Goal: Answer question/provide support

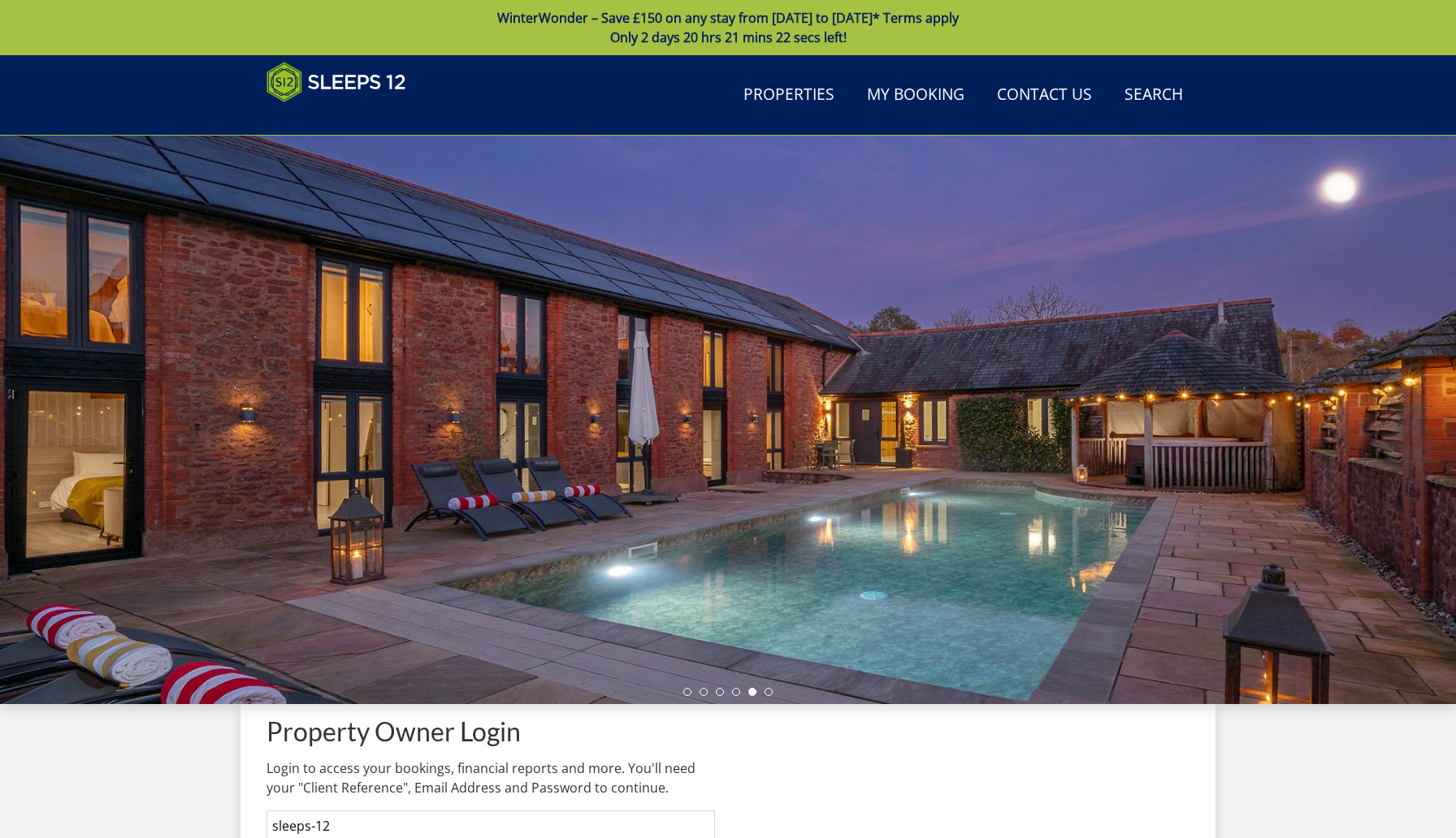
scroll to position [34, 0]
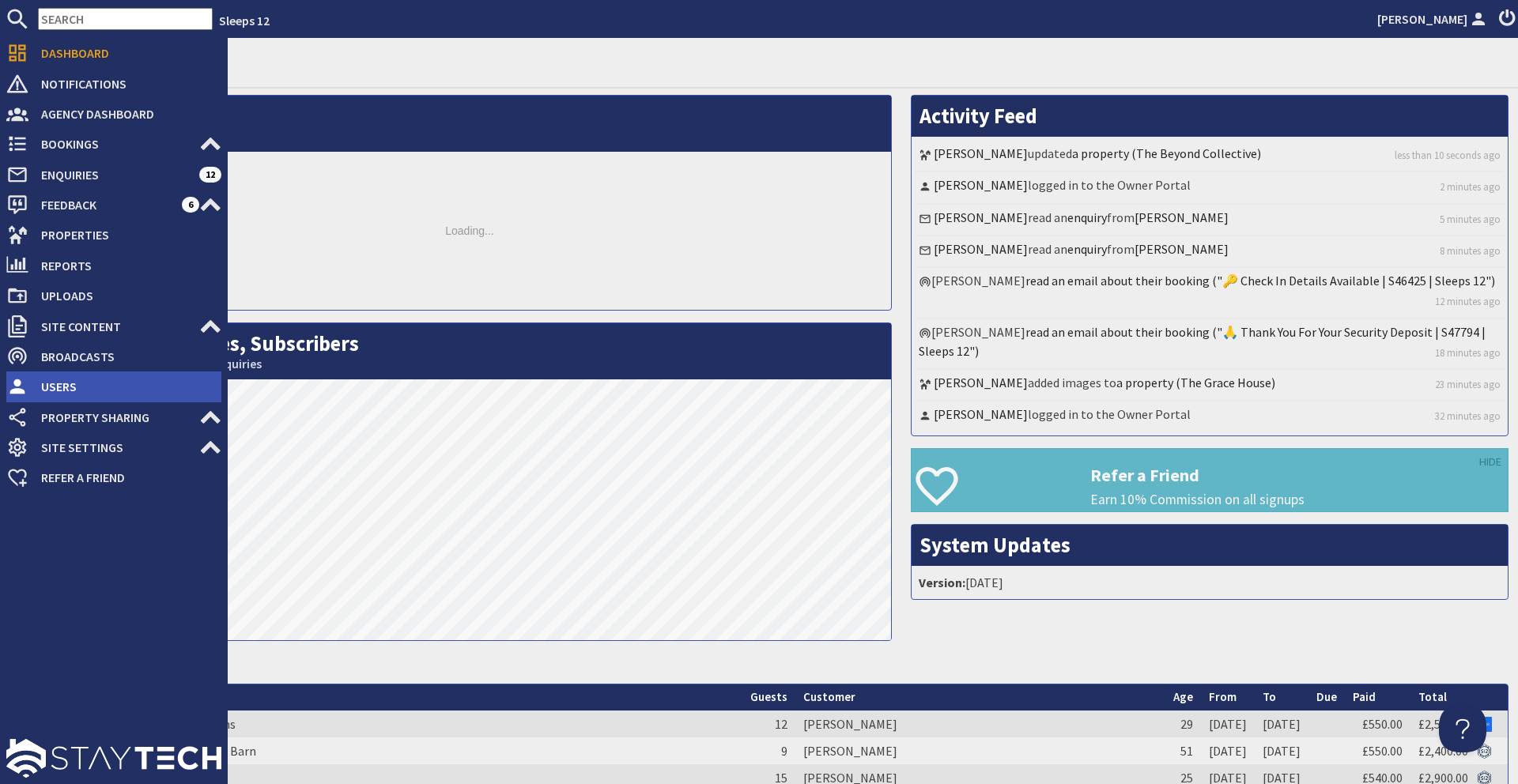
click at [70, 386] on span "Users" at bounding box center [125, 386] width 193 height 25
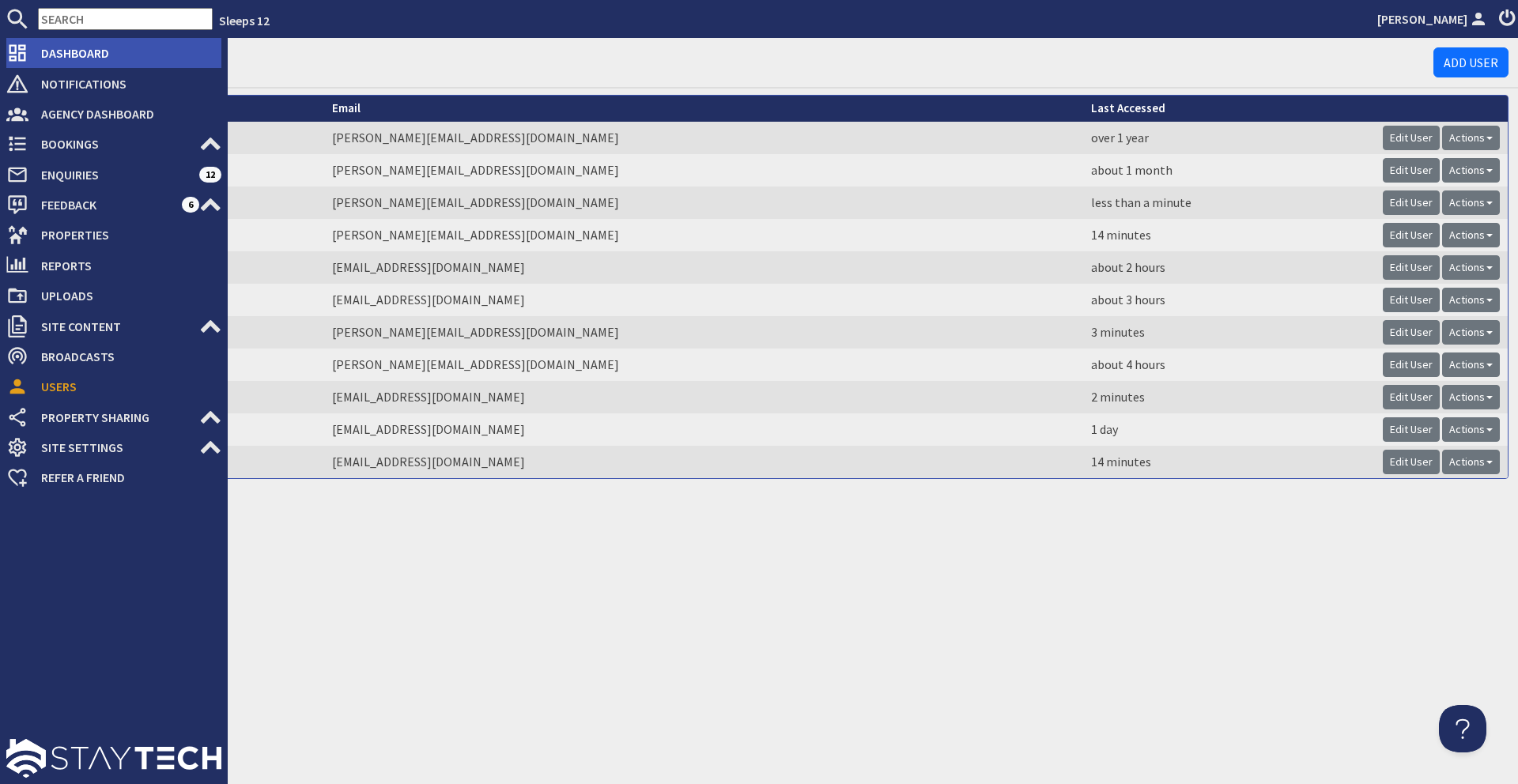
click at [126, 66] on li "Dashboard" at bounding box center [114, 53] width 215 height 30
click at [121, 61] on span "Dashboard" at bounding box center [125, 53] width 193 height 25
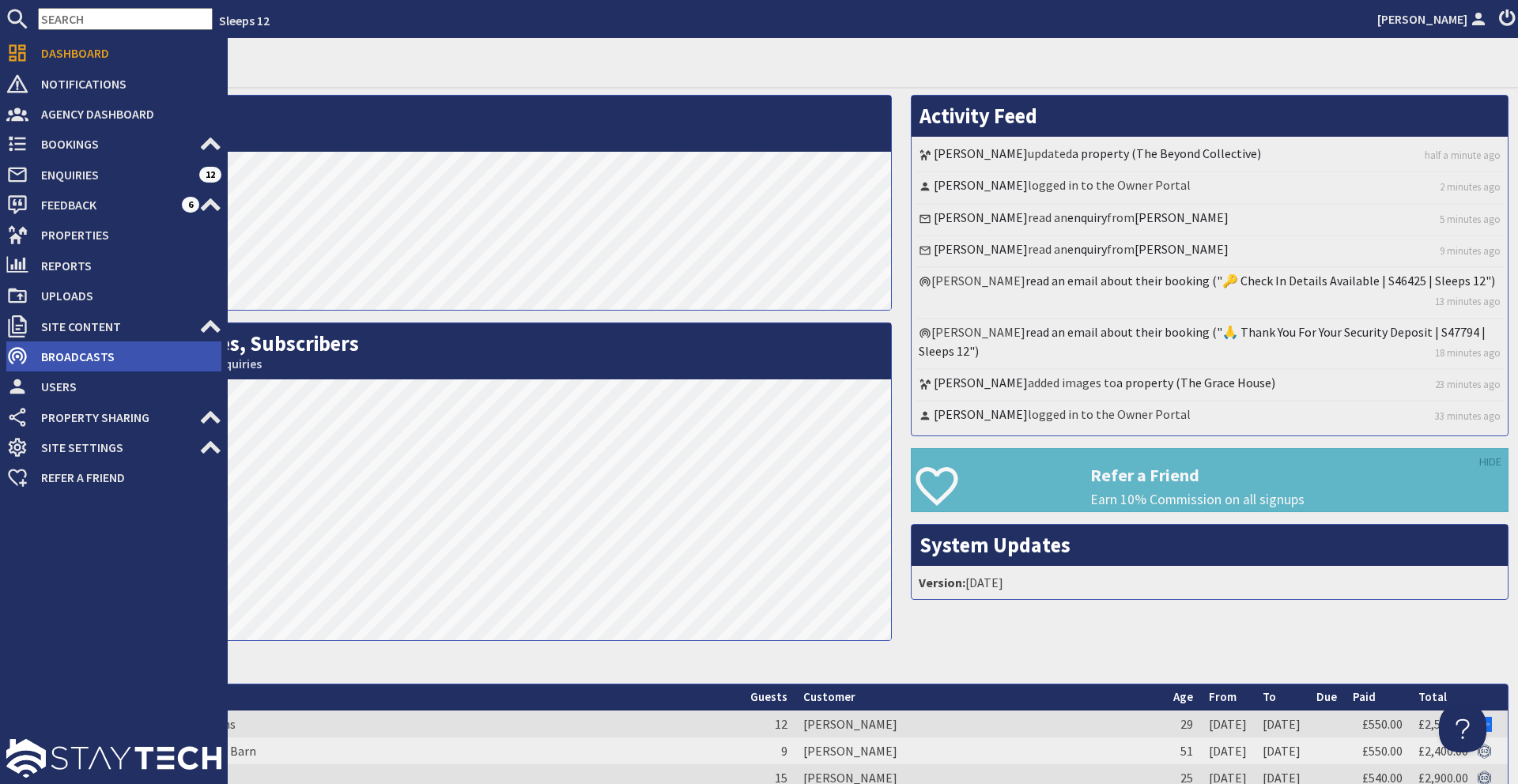
click at [124, 367] on span "Broadcasts" at bounding box center [125, 357] width 193 height 25
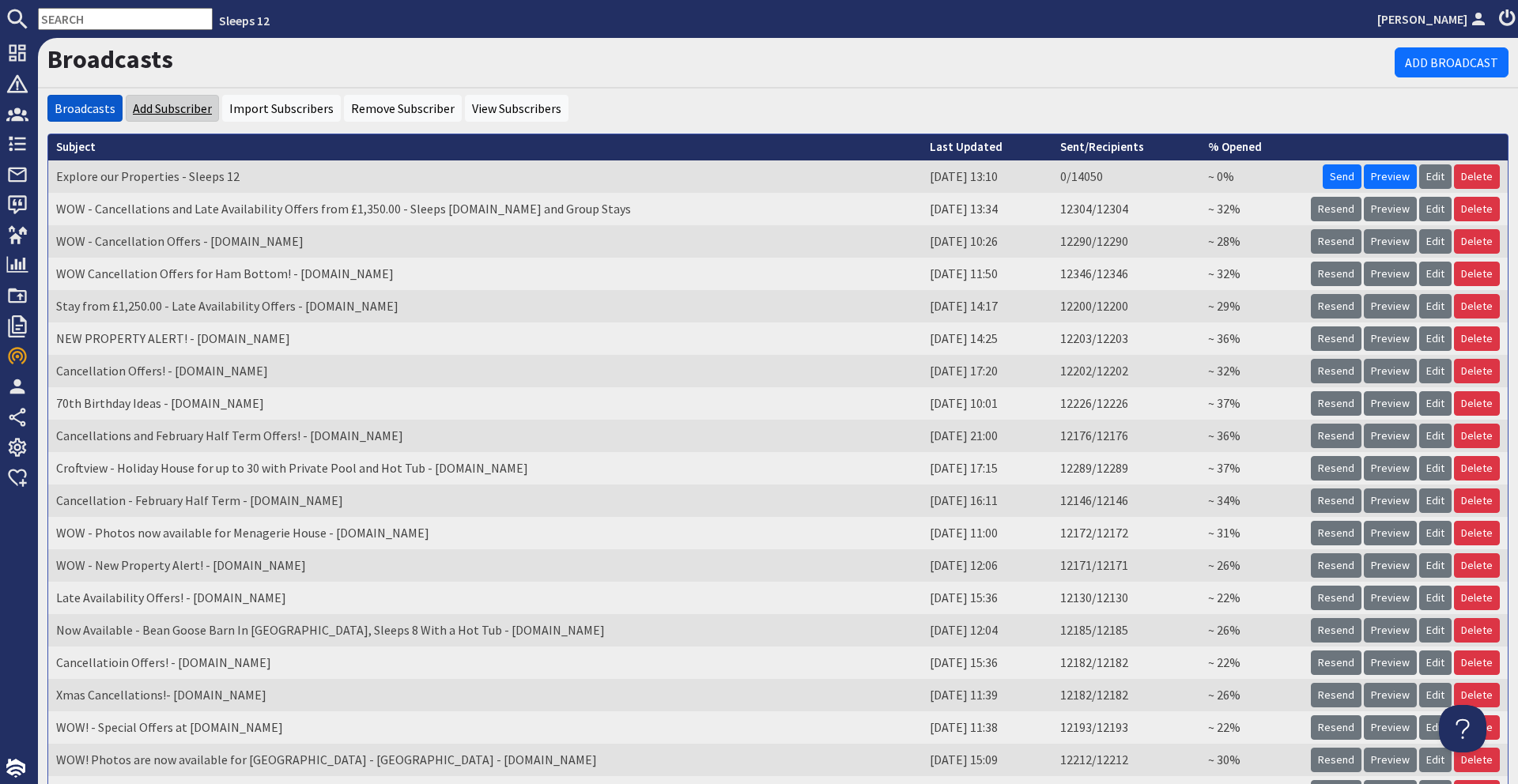
click at [193, 112] on link "Add Subscriber" at bounding box center [172, 108] width 79 height 16
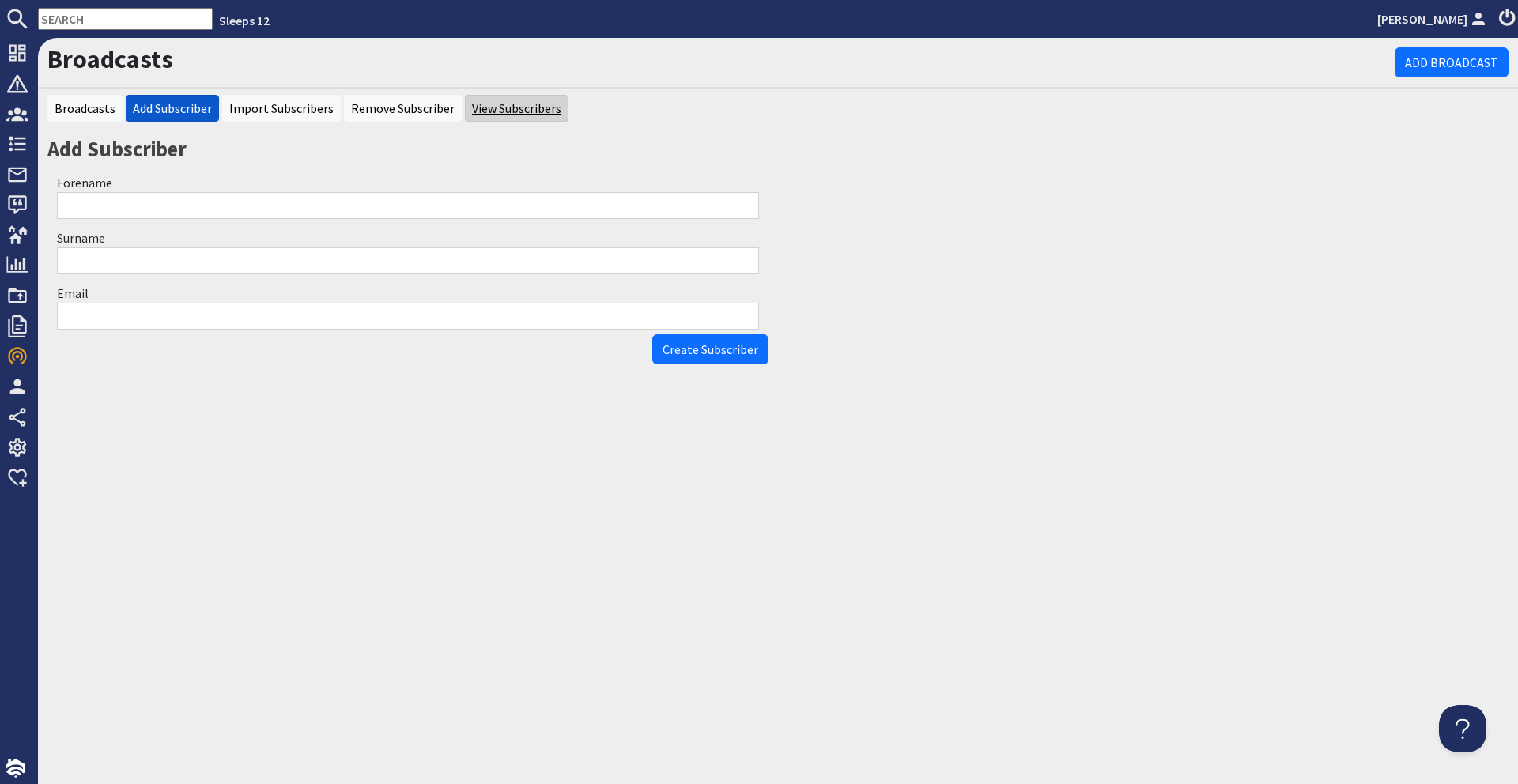
click at [472, 110] on link "View Subscribers" at bounding box center [516, 108] width 89 height 16
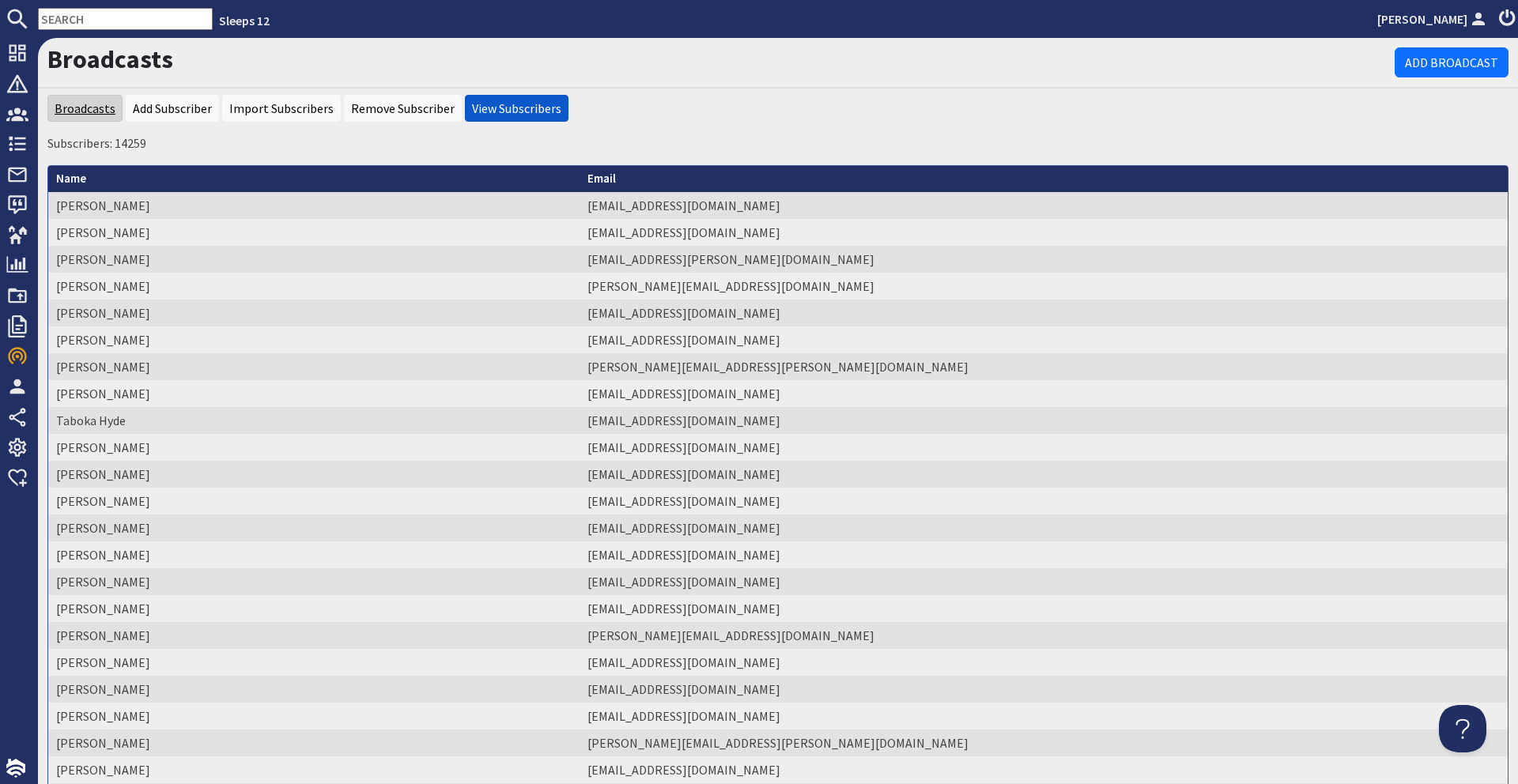
click at [92, 105] on link "Broadcasts" at bounding box center [85, 108] width 61 height 16
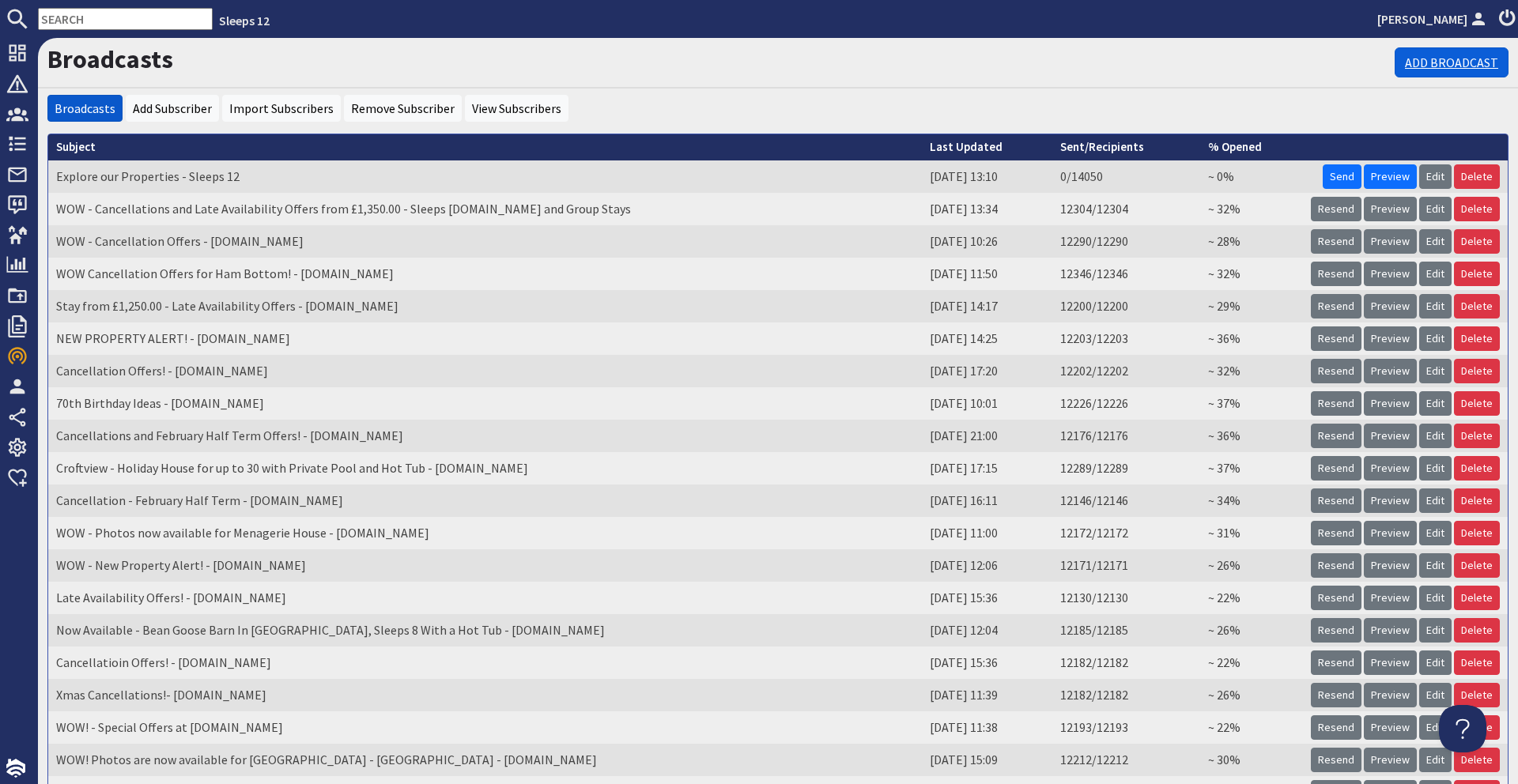
click at [1410, 71] on link "Add Broadcast" at bounding box center [1452, 63] width 114 height 30
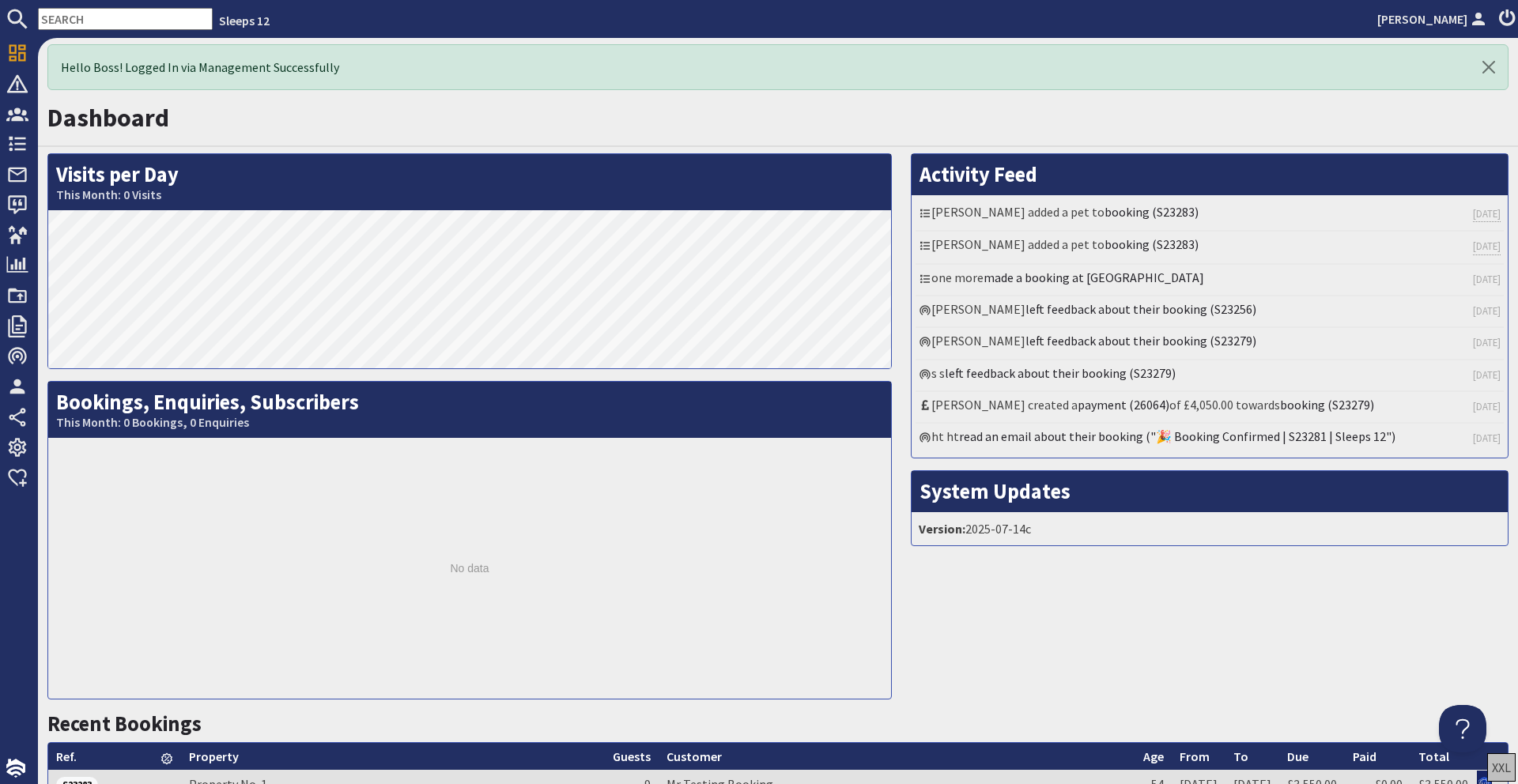
click at [97, 21] on input "text" at bounding box center [125, 18] width 175 height 22
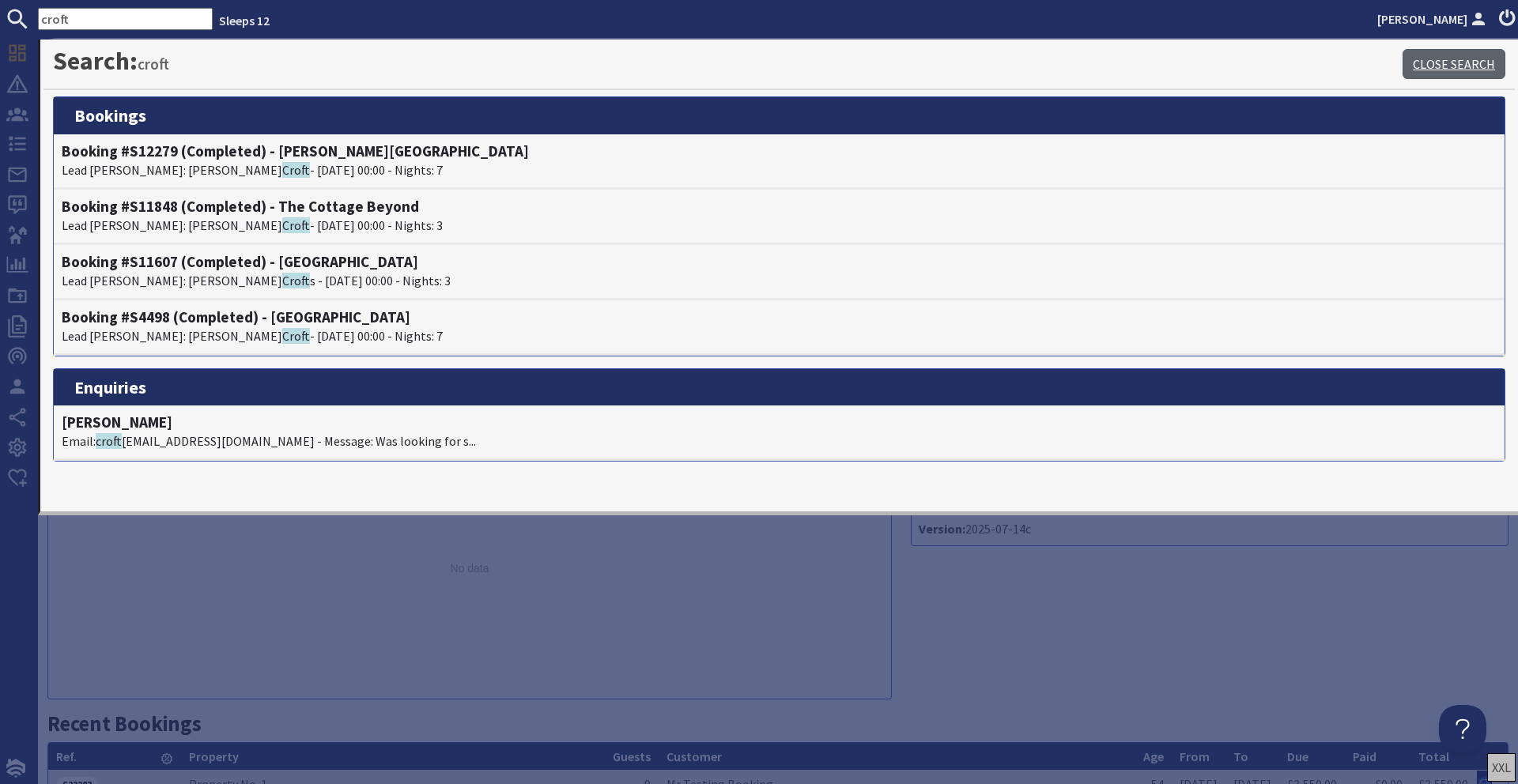
type input "croft"
click at [1426, 55] on link "Close Search" at bounding box center [1454, 64] width 102 height 30
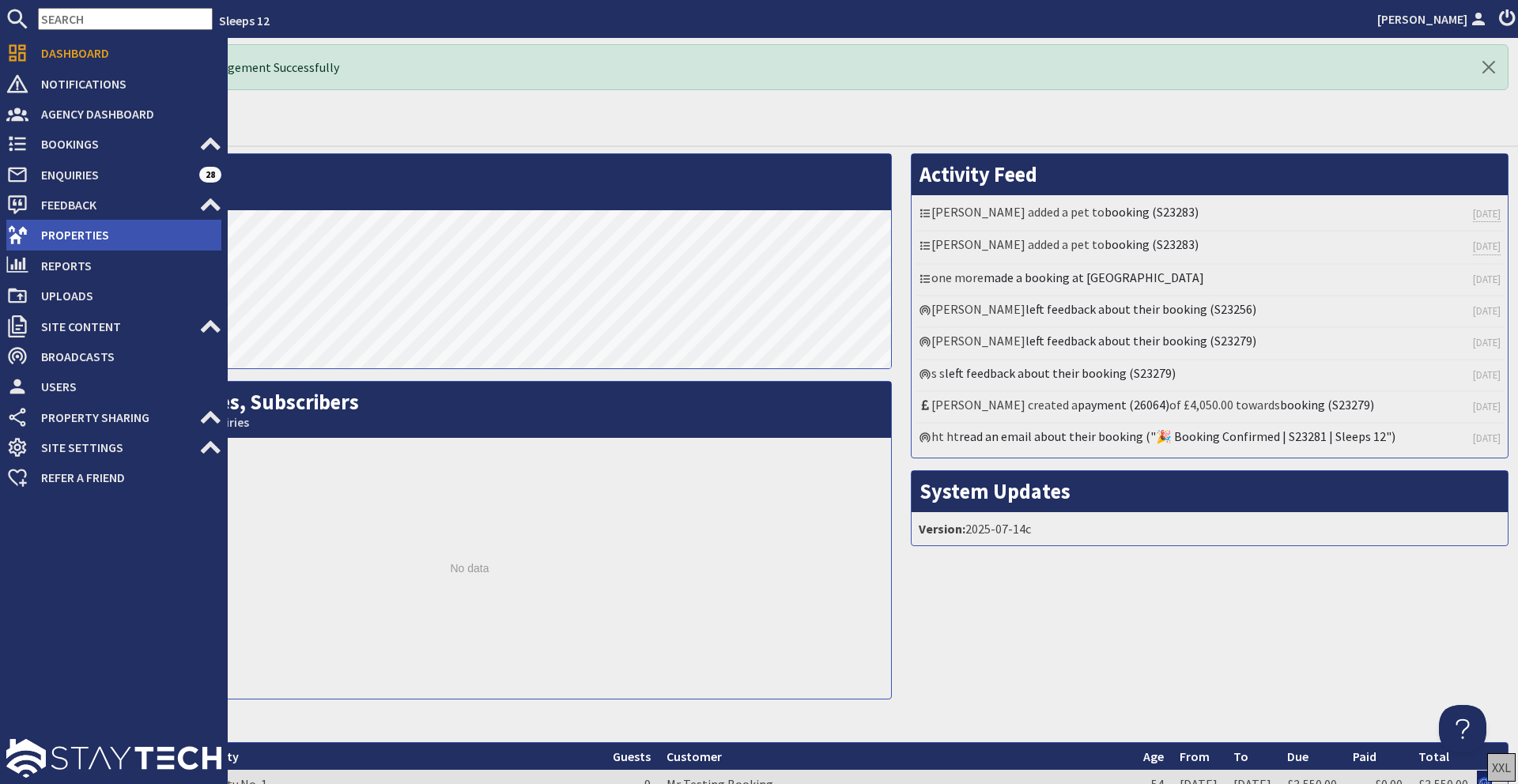
click at [109, 224] on span "Properties" at bounding box center [125, 235] width 193 height 25
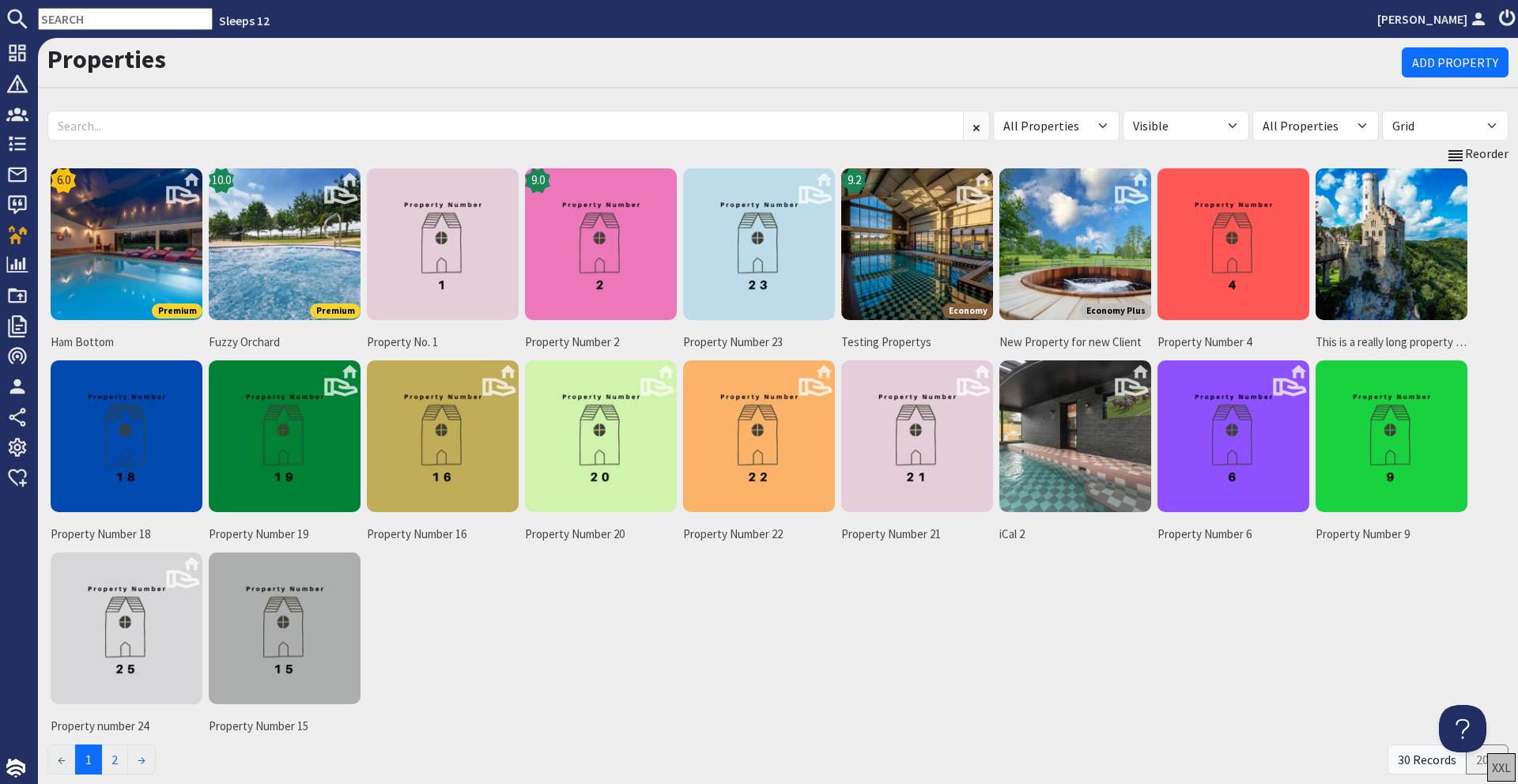
scroll to position [74, 0]
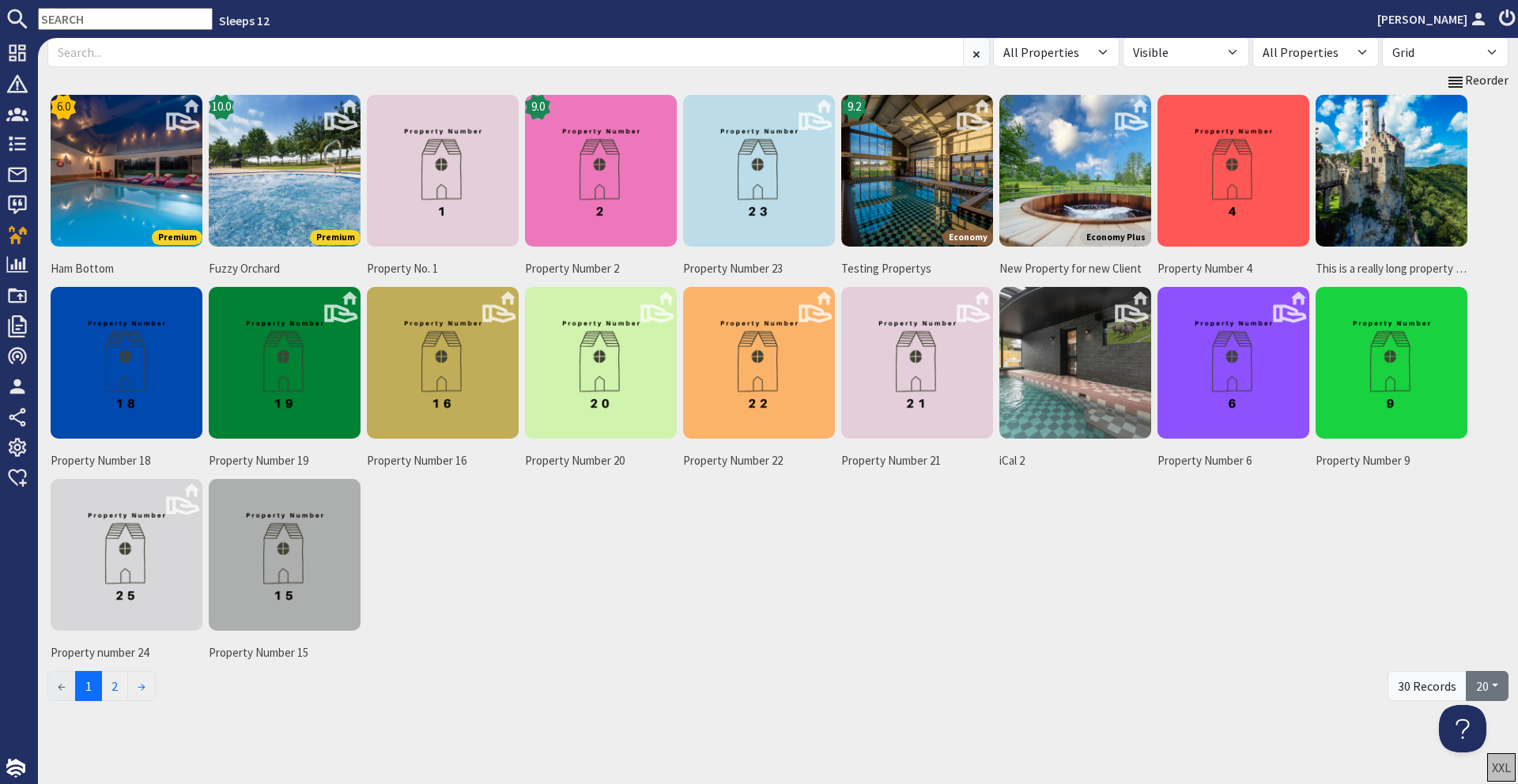
click at [1482, 684] on button "20" at bounding box center [1487, 686] width 43 height 30
click at [1480, 624] on link "50" at bounding box center [1471, 622] width 74 height 25
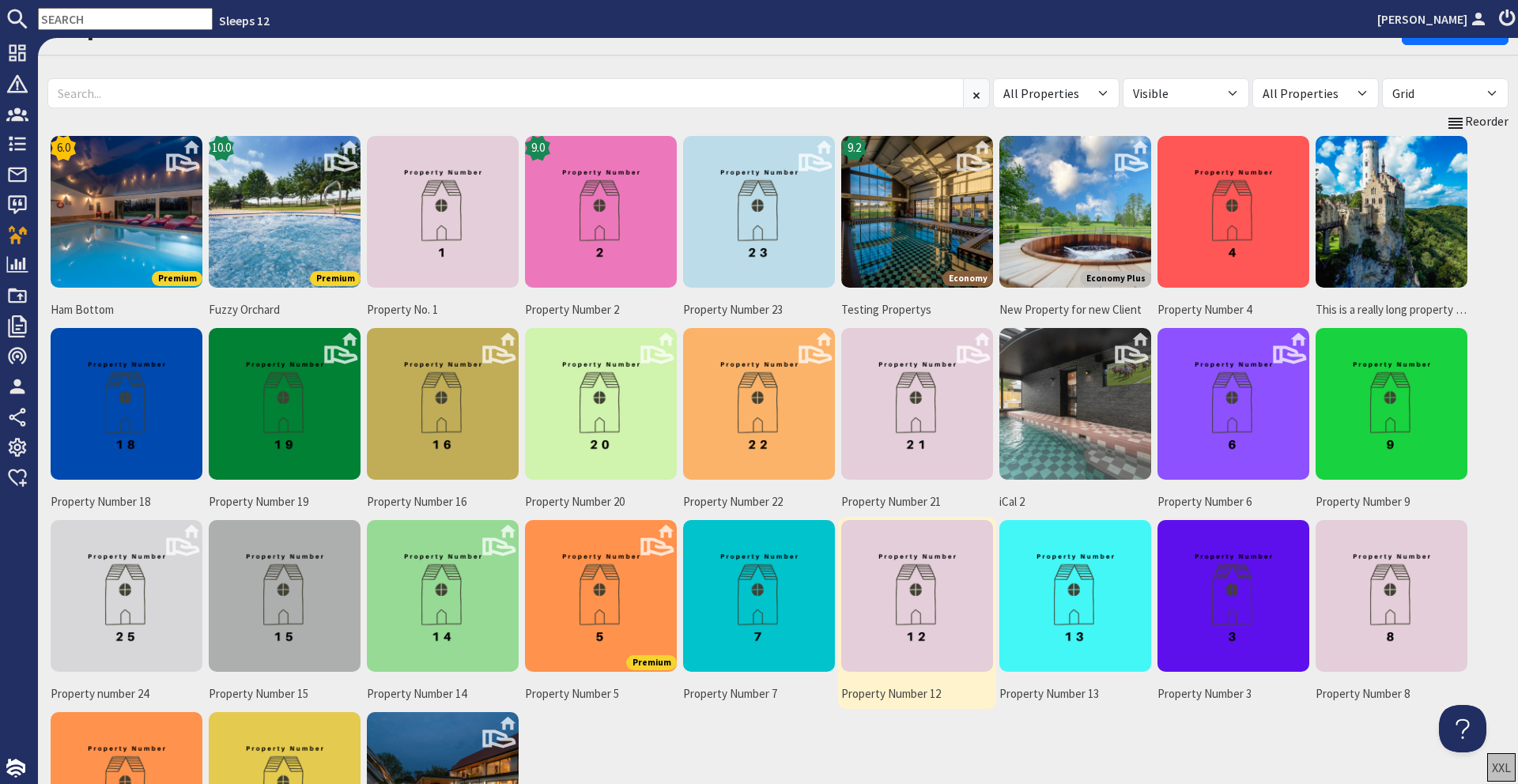
scroll to position [29, 0]
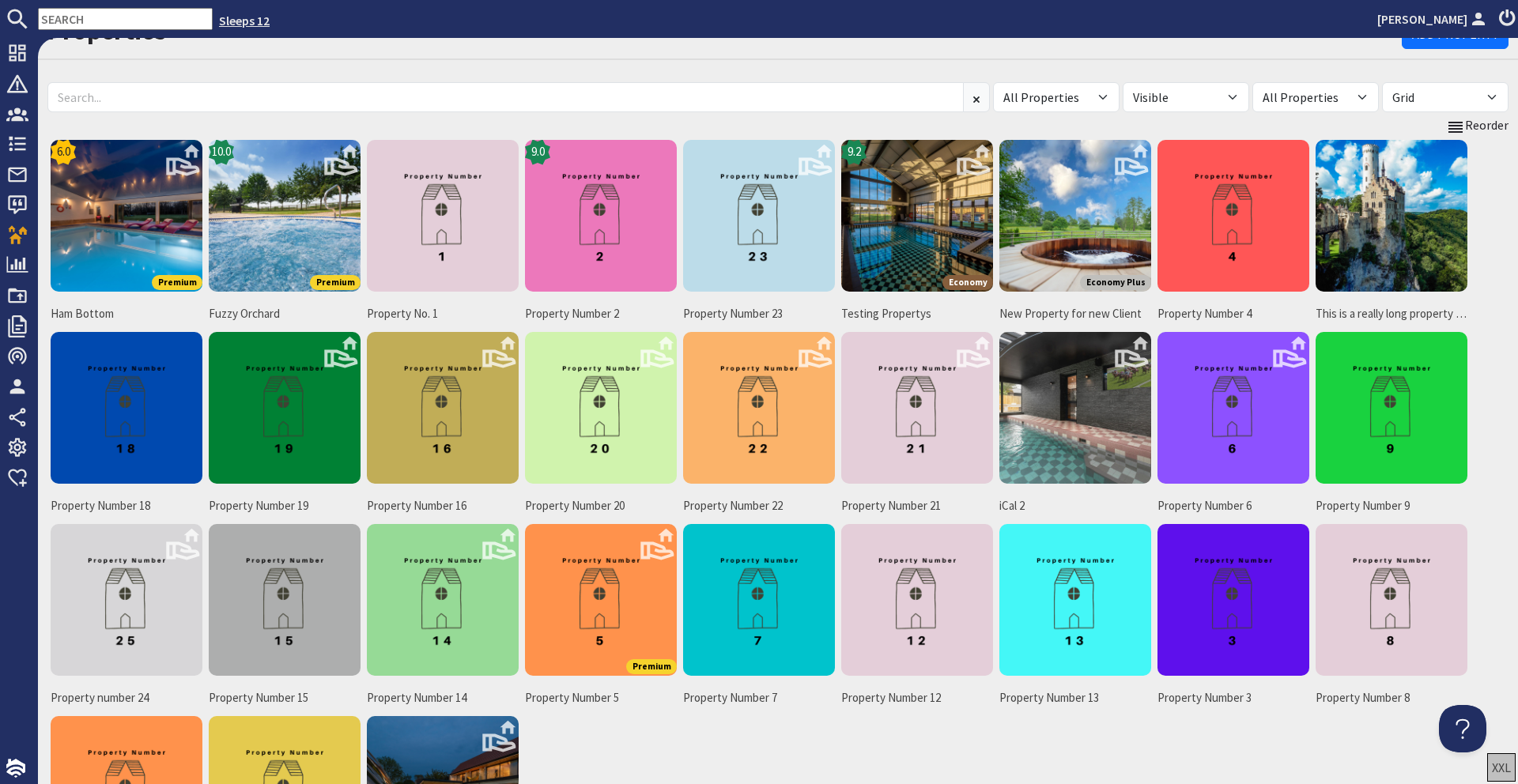
click at [219, 17] on link "Sleeps 12" at bounding box center [244, 20] width 50 height 16
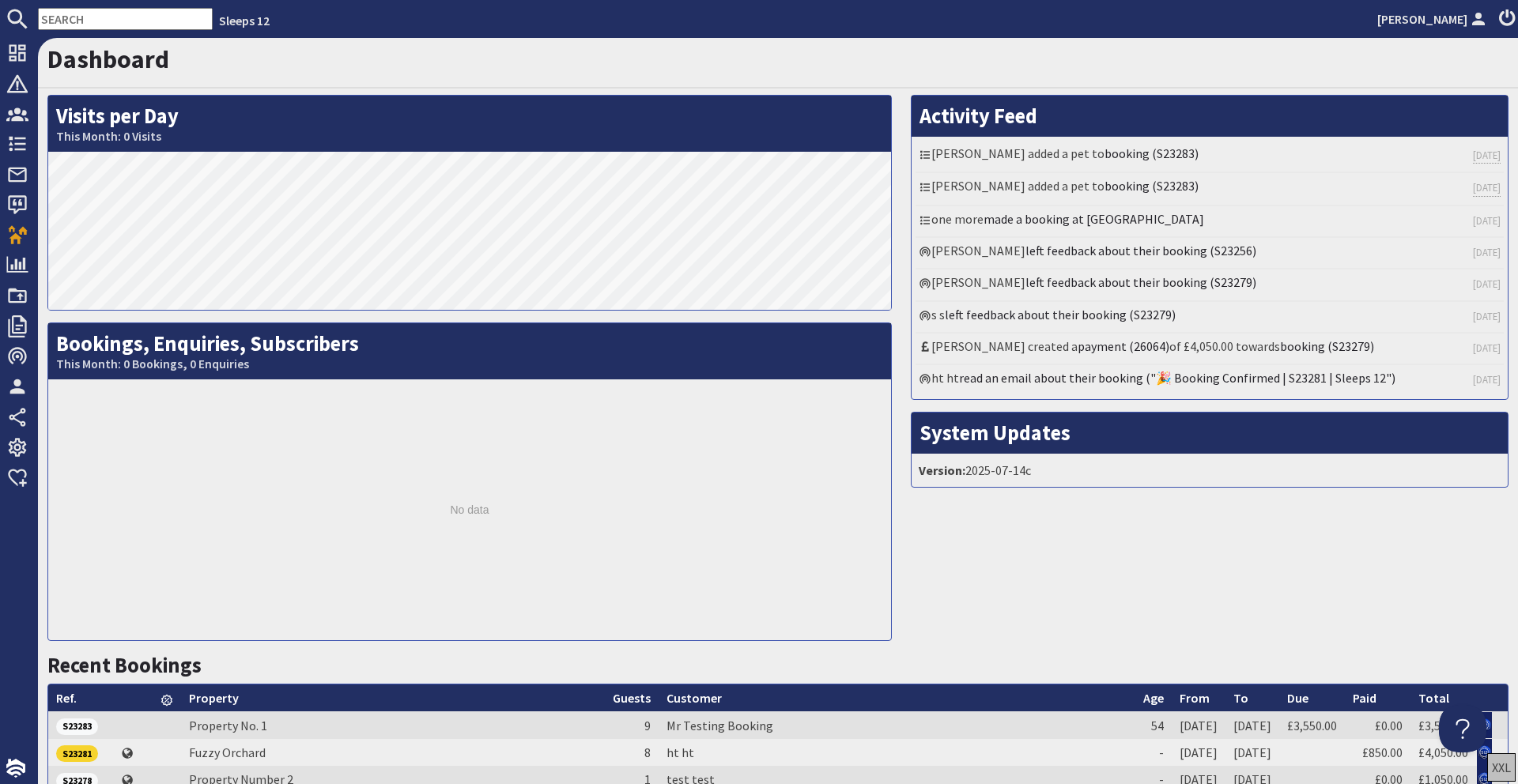
click at [114, 15] on input "text" at bounding box center [125, 18] width 175 height 22
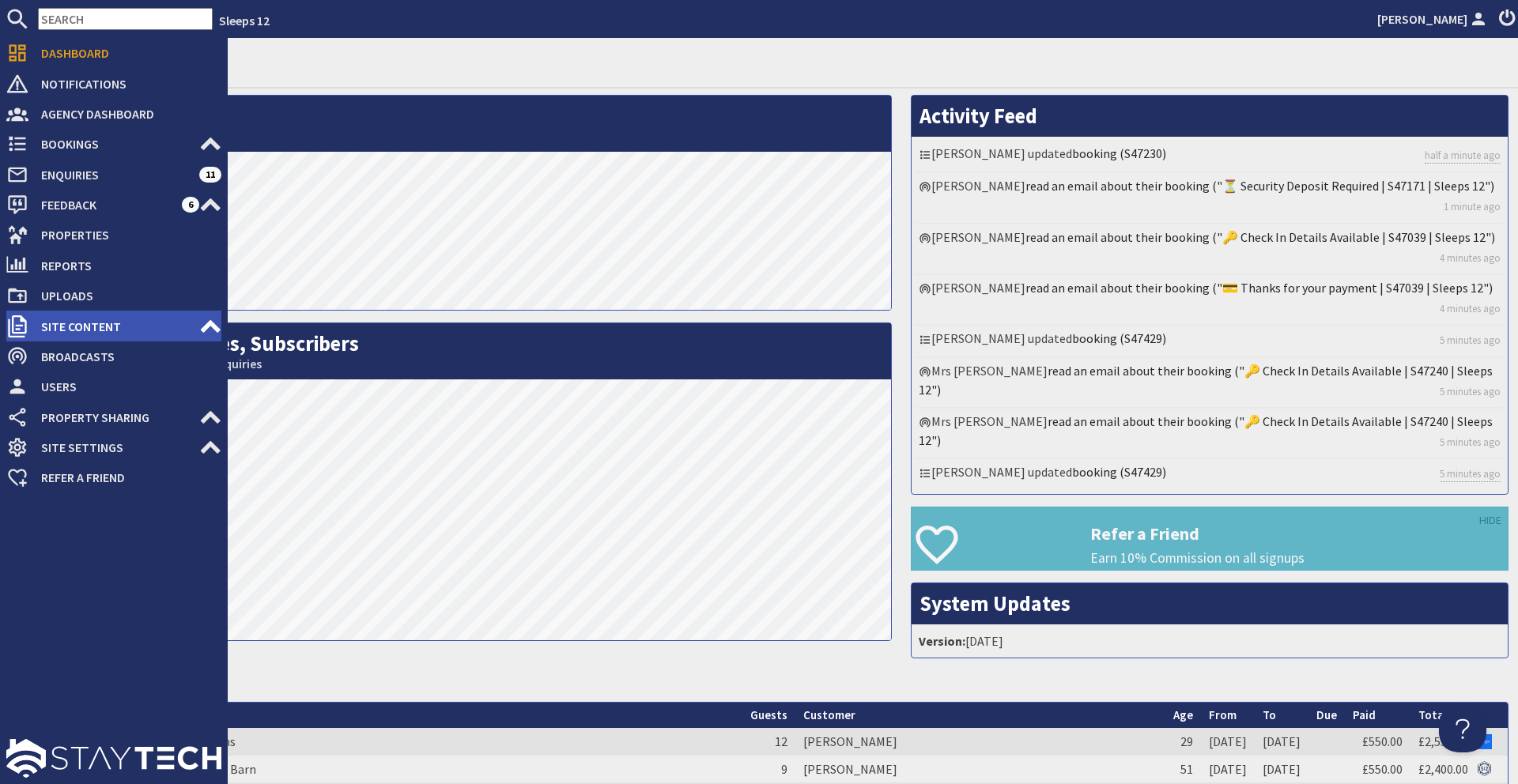
click at [211, 324] on use at bounding box center [211, 325] width 20 height 13
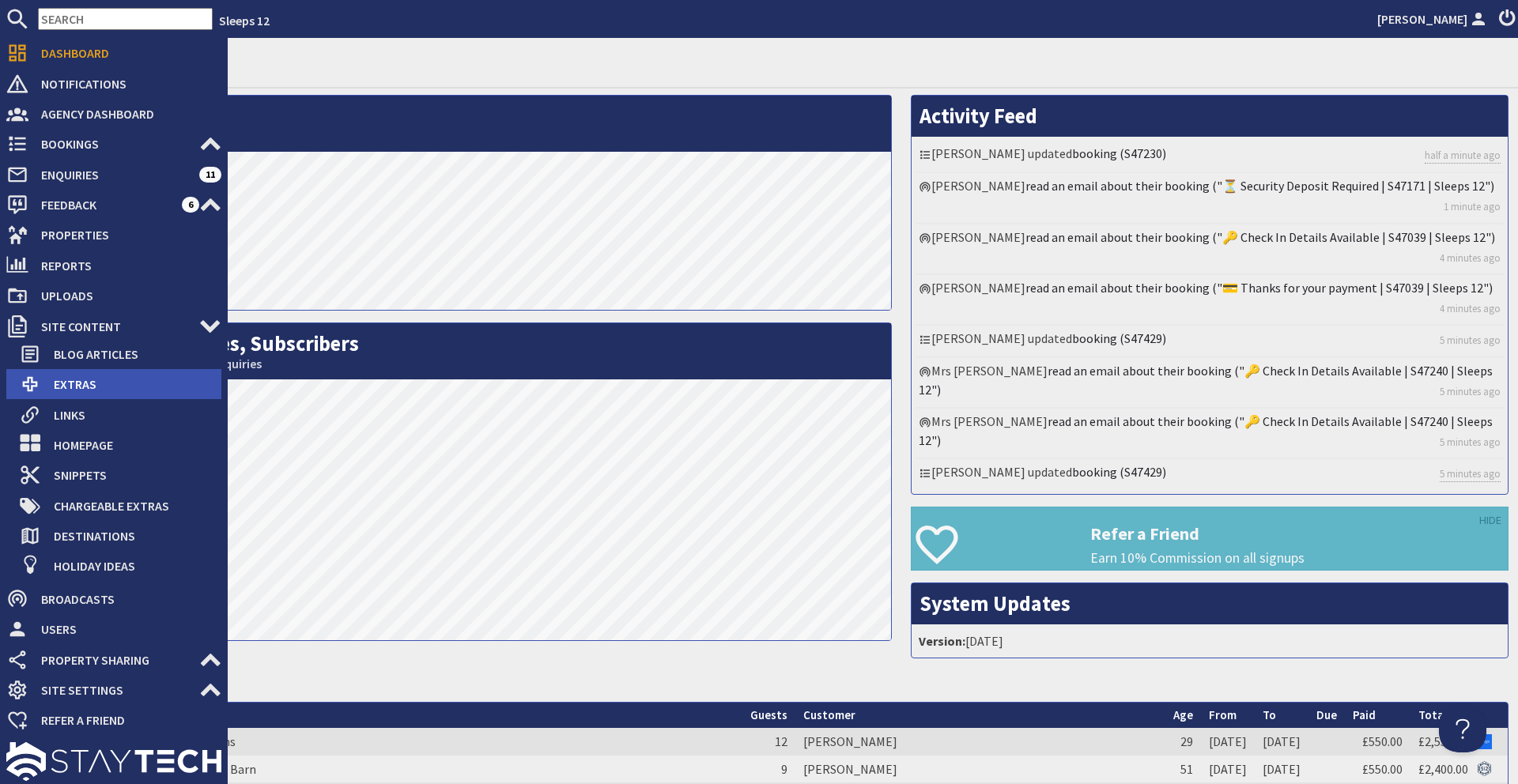
click at [146, 386] on span "Extras" at bounding box center [131, 384] width 181 height 25
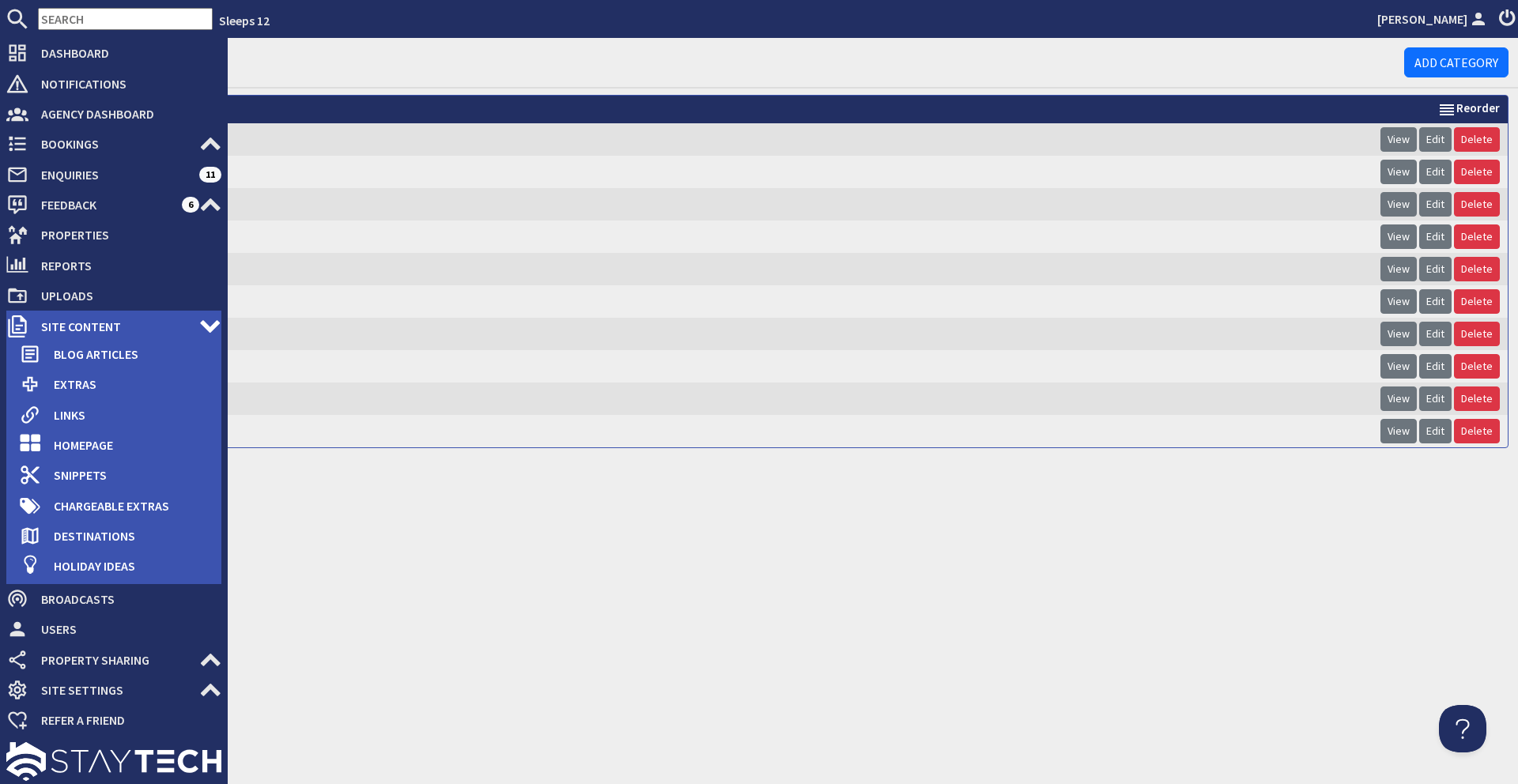
click at [211, 320] on icon at bounding box center [210, 327] width 22 height 22
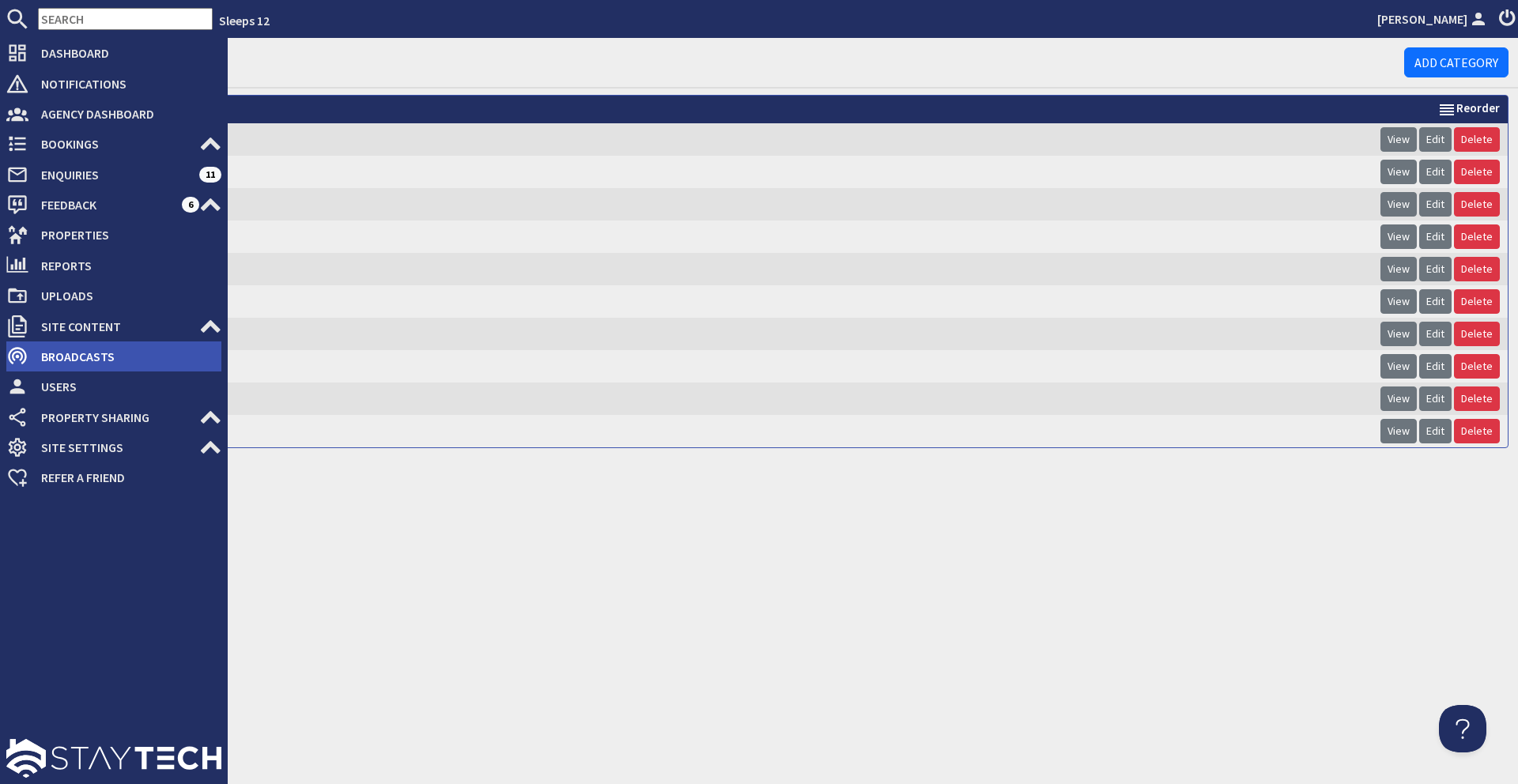
click at [59, 354] on span "Broadcasts" at bounding box center [125, 357] width 193 height 25
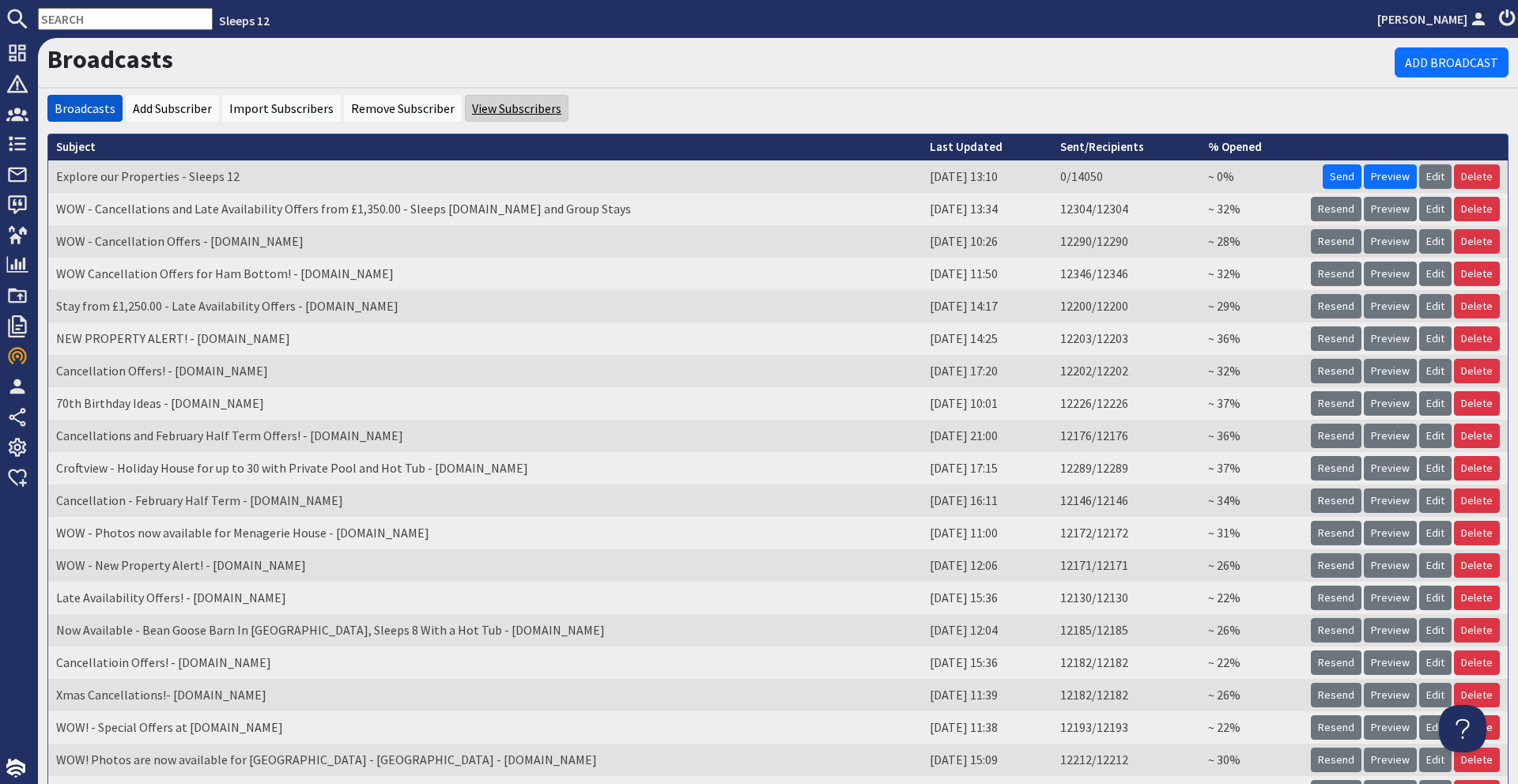
click at [503, 113] on link "View Subscribers" at bounding box center [516, 108] width 89 height 16
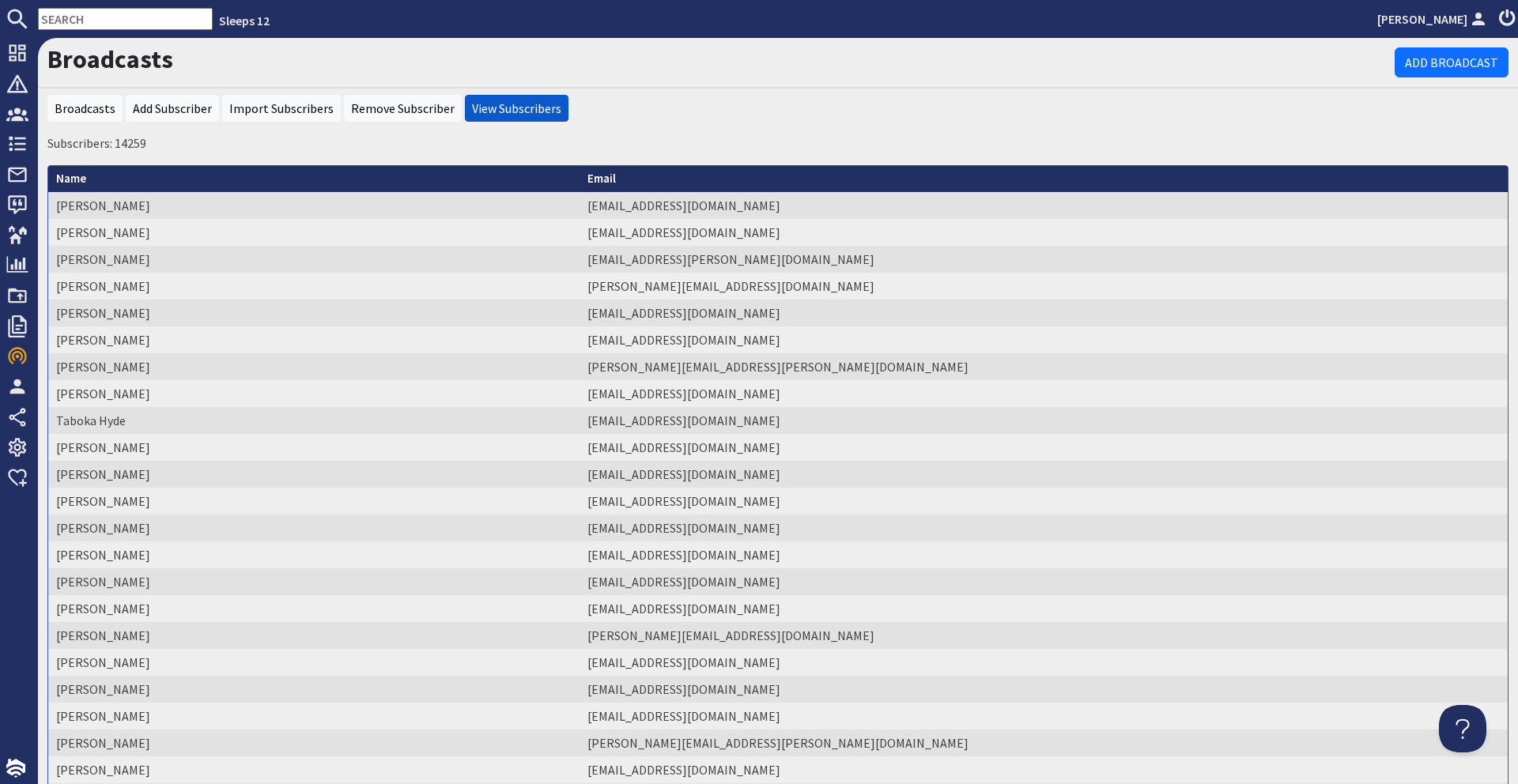
click at [211, 261] on td "[PERSON_NAME]" at bounding box center [313, 259] width 531 height 27
click at [296, 116] on li "Import Subscribers" at bounding box center [281, 108] width 118 height 27
click at [282, 111] on link "Import Subscribers" at bounding box center [281, 108] width 104 height 16
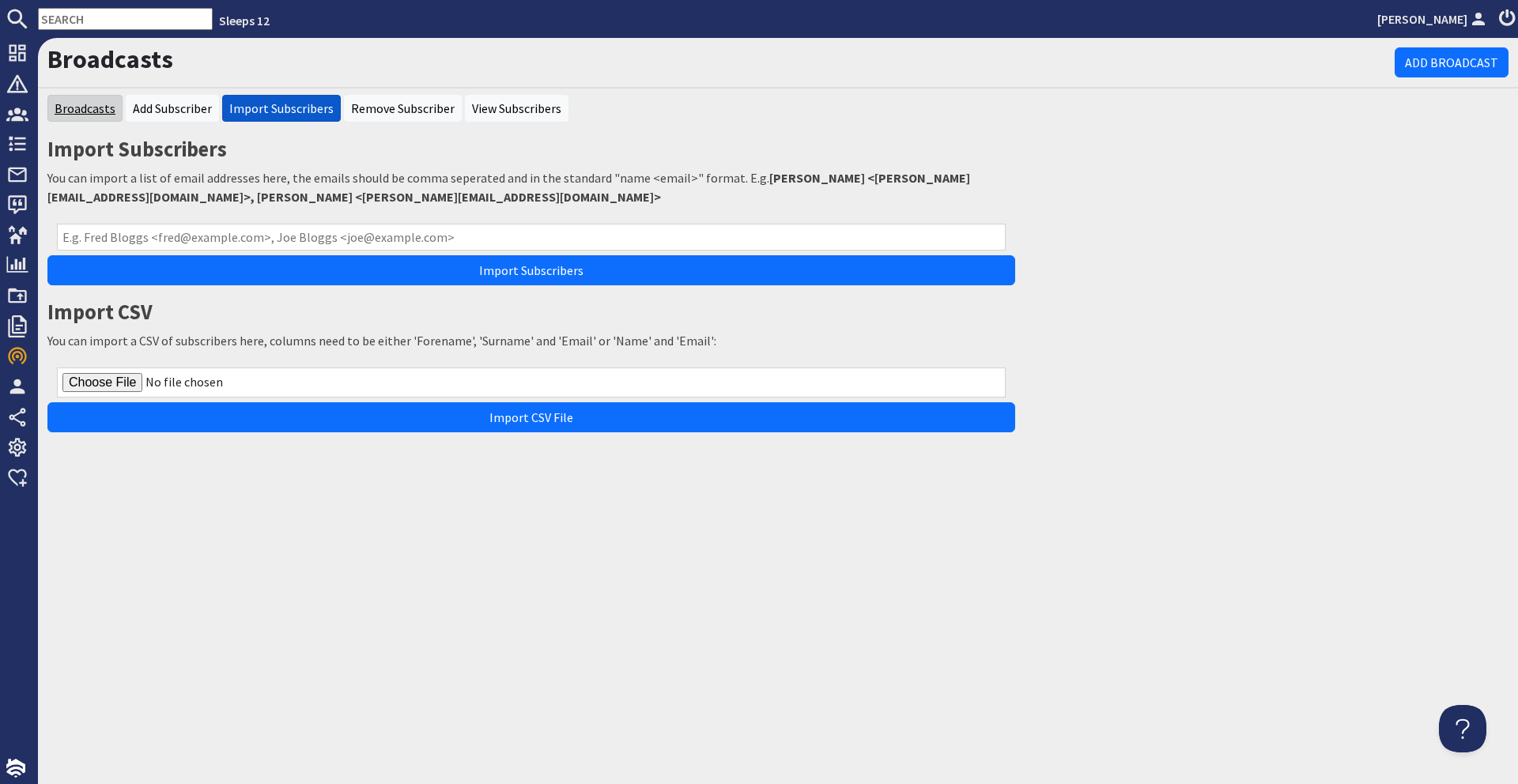
click at [107, 107] on link "Broadcasts" at bounding box center [85, 108] width 61 height 16
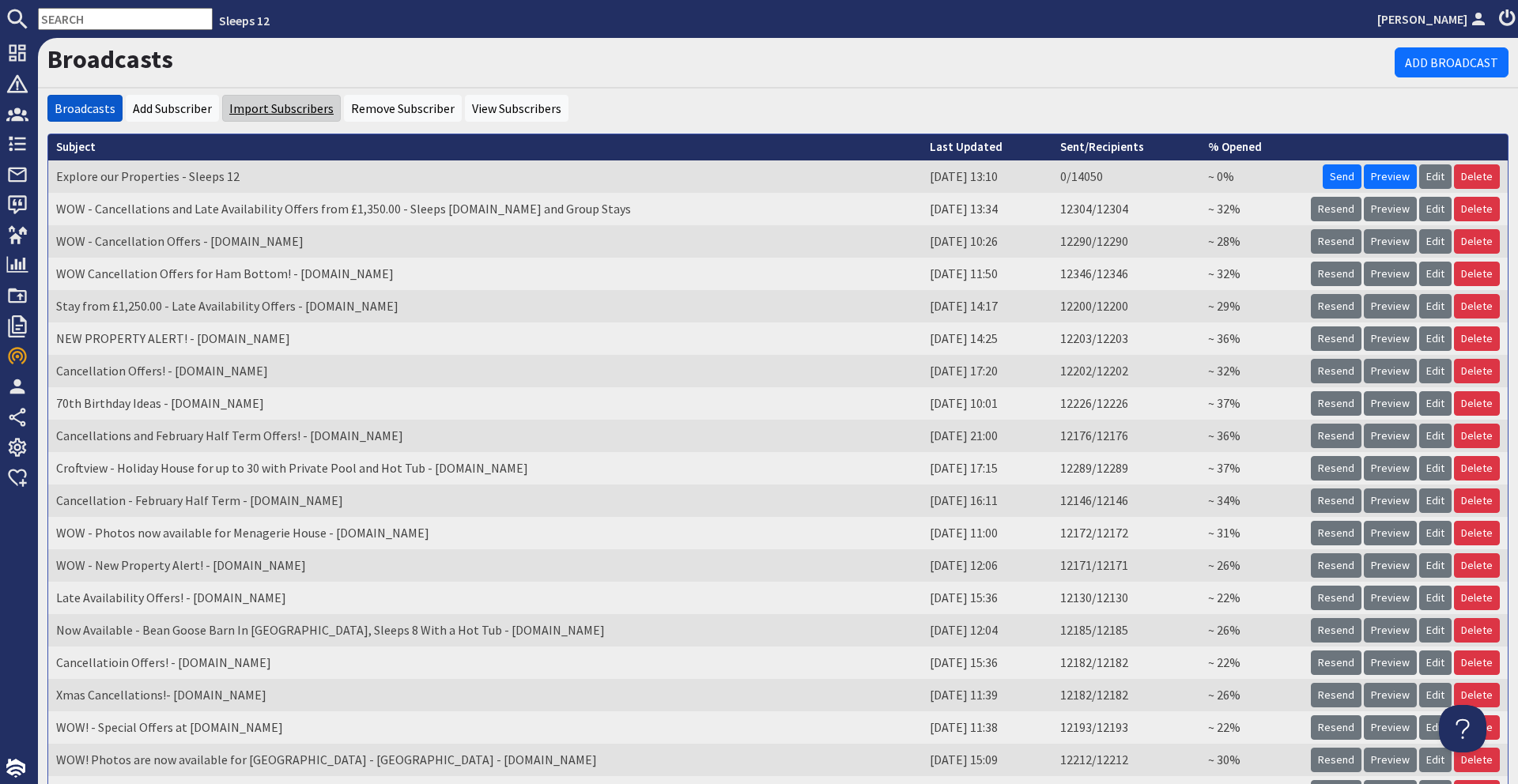
click at [278, 106] on link "Import Subscribers" at bounding box center [281, 108] width 104 height 16
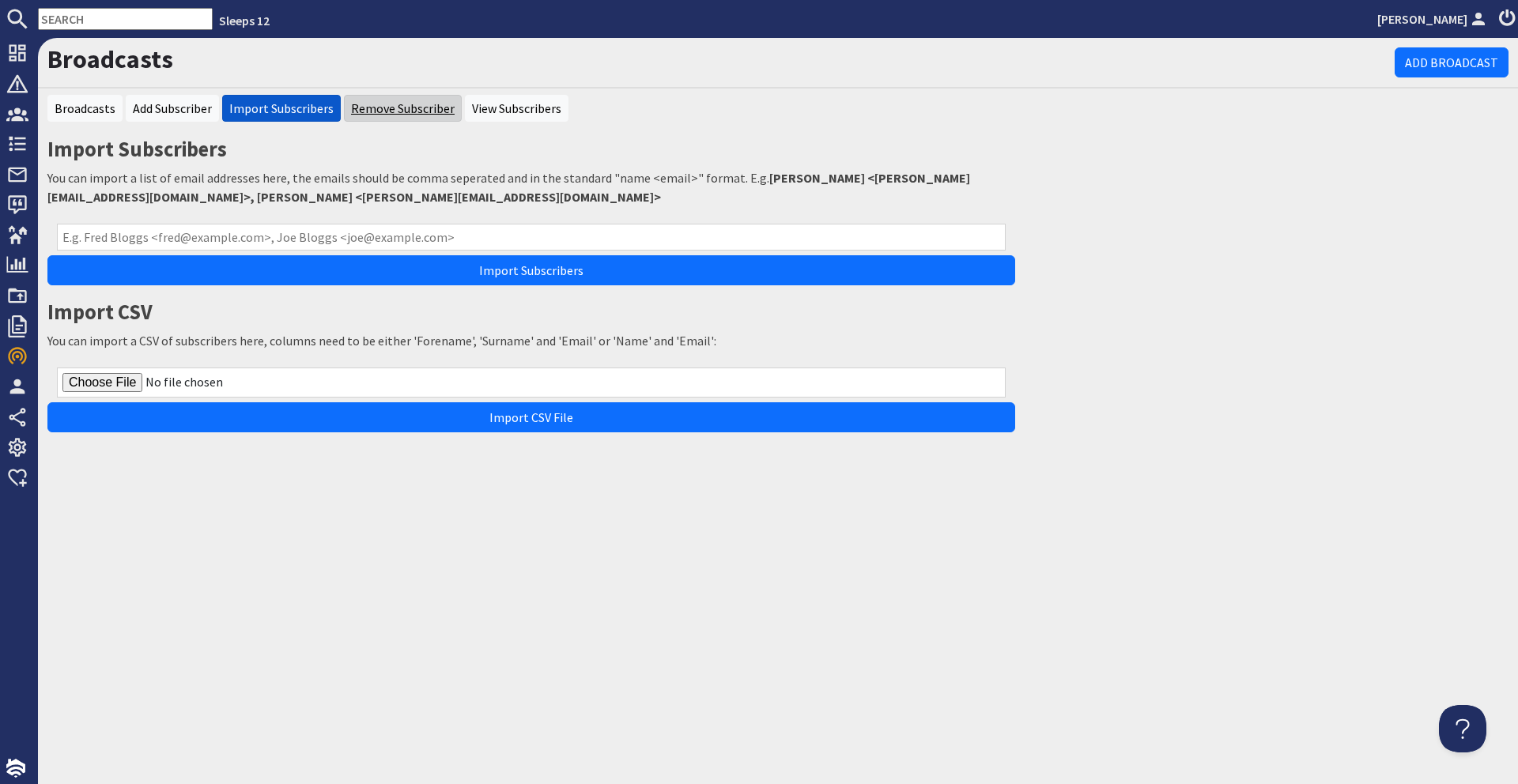
click at [359, 107] on link "Remove Subscriber" at bounding box center [402, 108] width 103 height 16
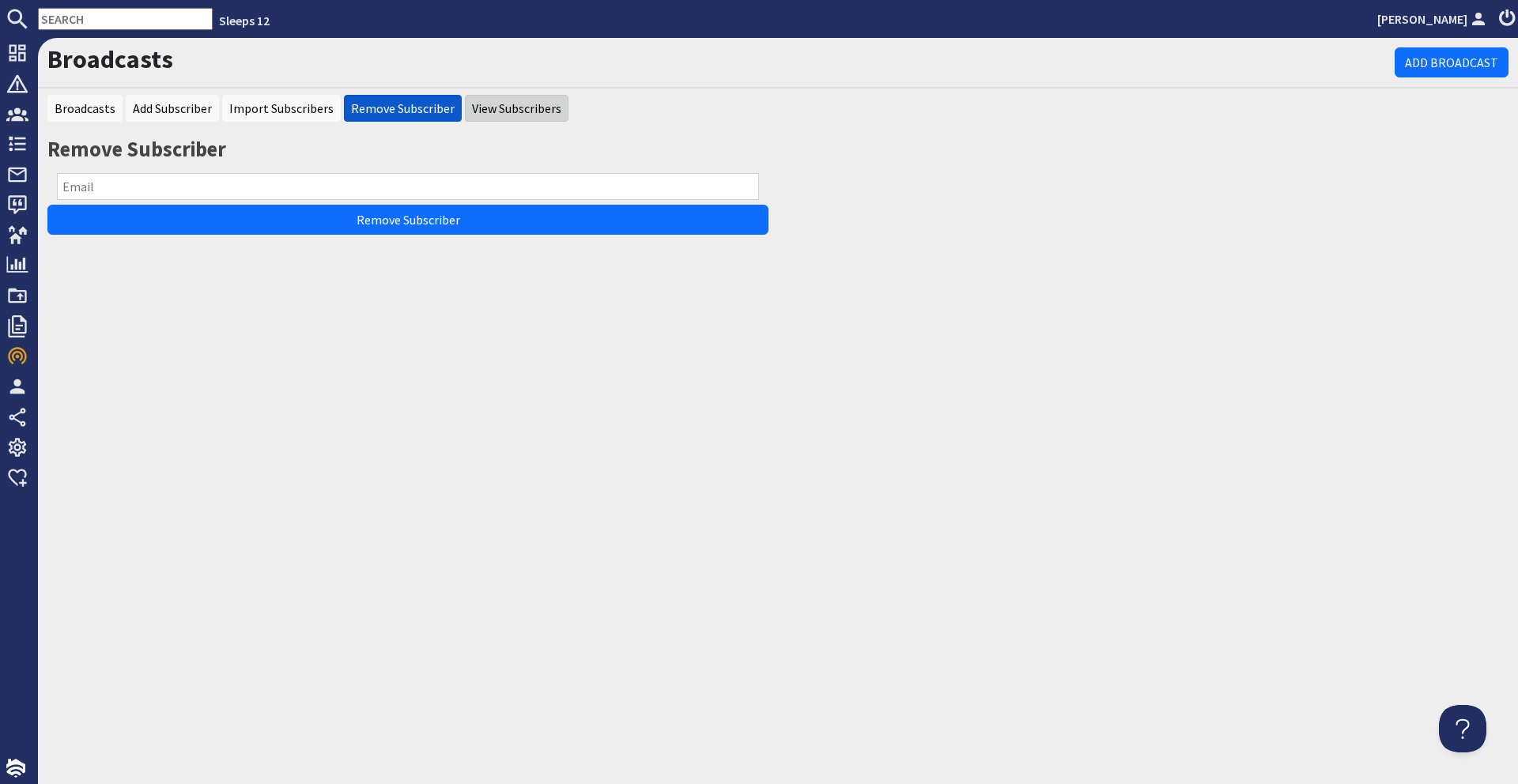
click at [515, 121] on li "View Subscribers" at bounding box center [516, 108] width 103 height 27
click at [523, 112] on link "View Subscribers" at bounding box center [516, 108] width 89 height 16
click at [349, 196] on input "text" at bounding box center [408, 186] width 702 height 27
type input "[EMAIL_ADDRESS][DOMAIN_NAME]"
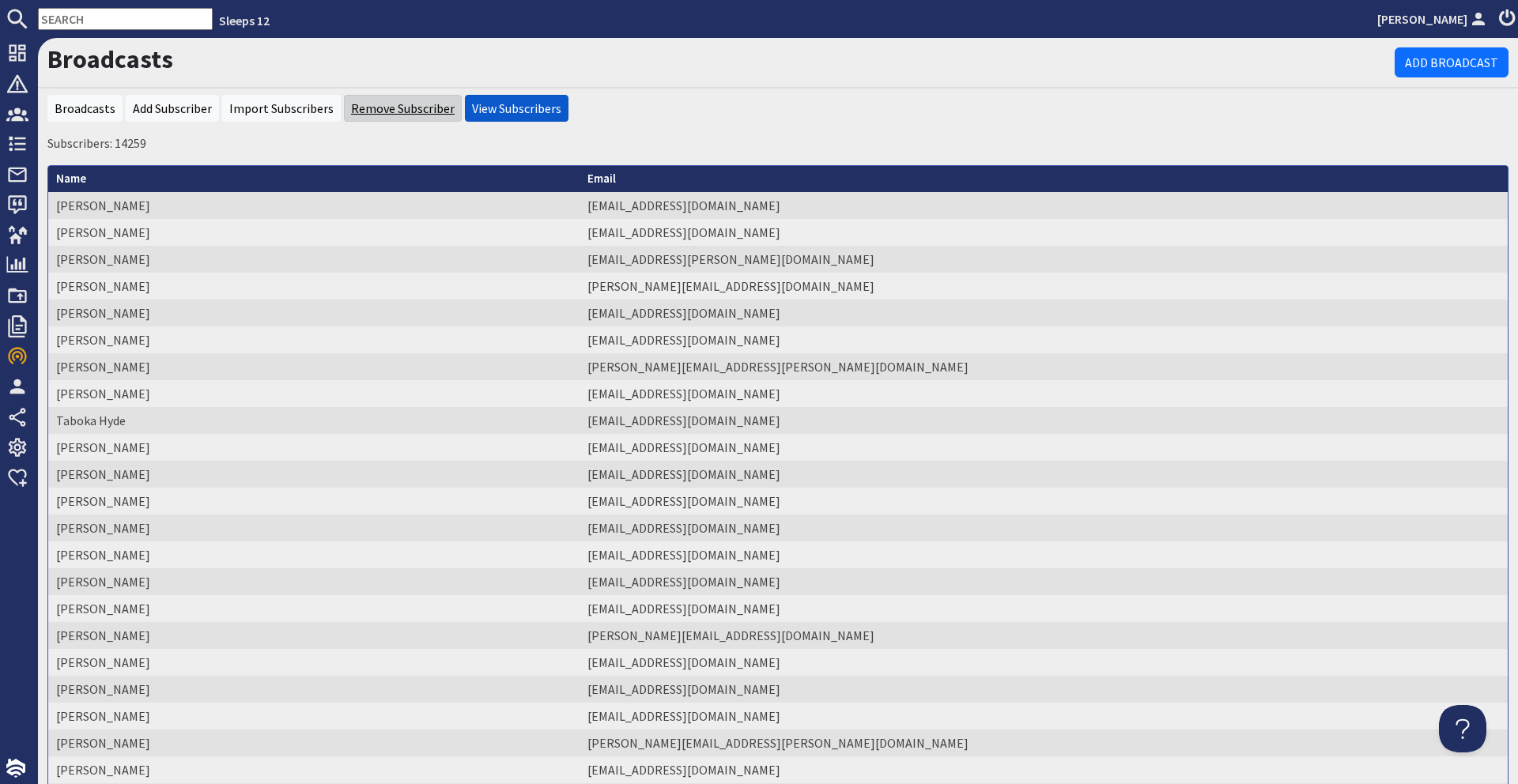
click at [430, 113] on link "Remove Subscriber" at bounding box center [402, 108] width 103 height 16
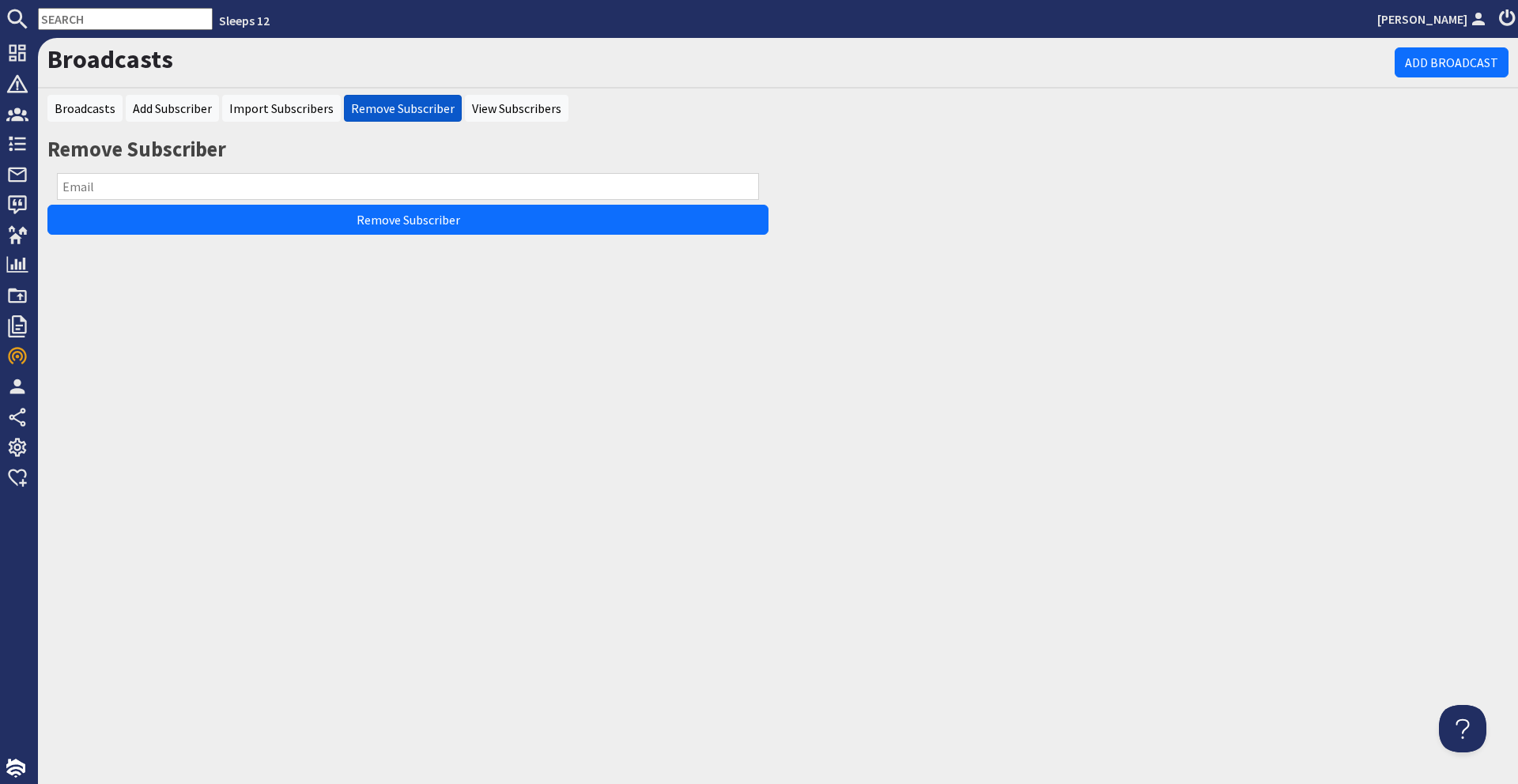
click at [366, 177] on input "text" at bounding box center [408, 186] width 702 height 27
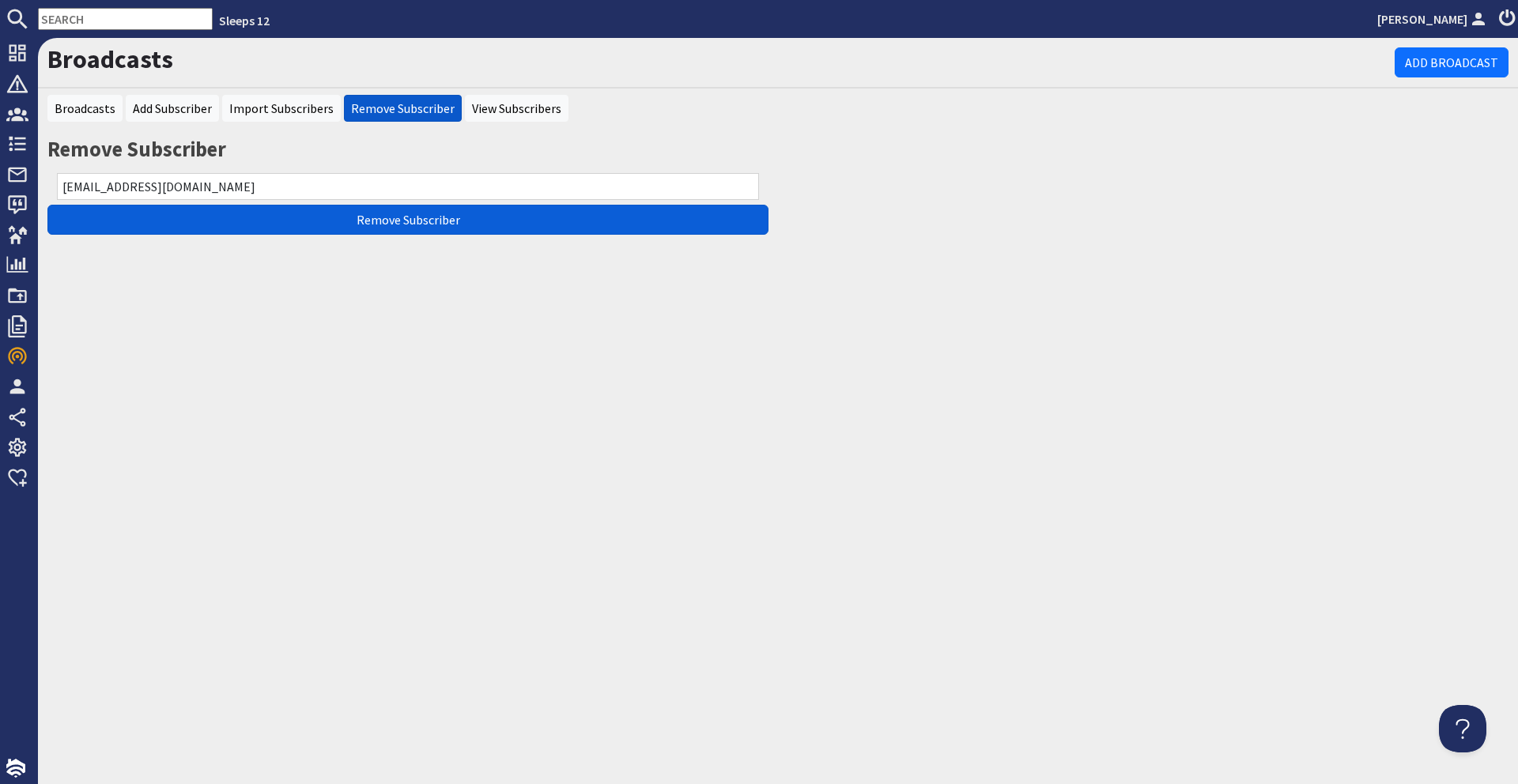
type input "O.yiend@gmail.com"
click at [603, 222] on input "Remove Subscriber" at bounding box center [408, 220] width 721 height 30
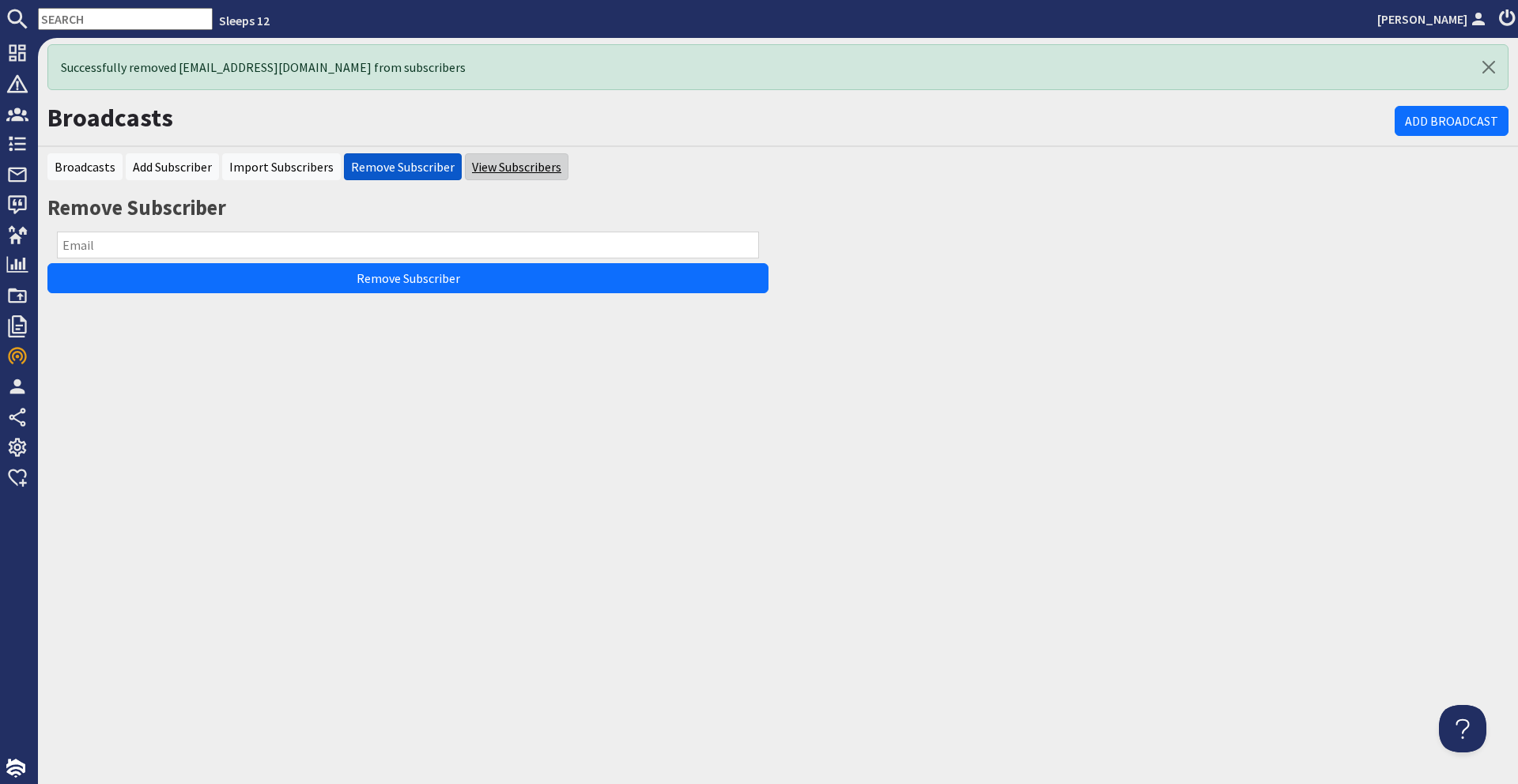
click at [475, 168] on link "View Subscribers" at bounding box center [516, 166] width 89 height 16
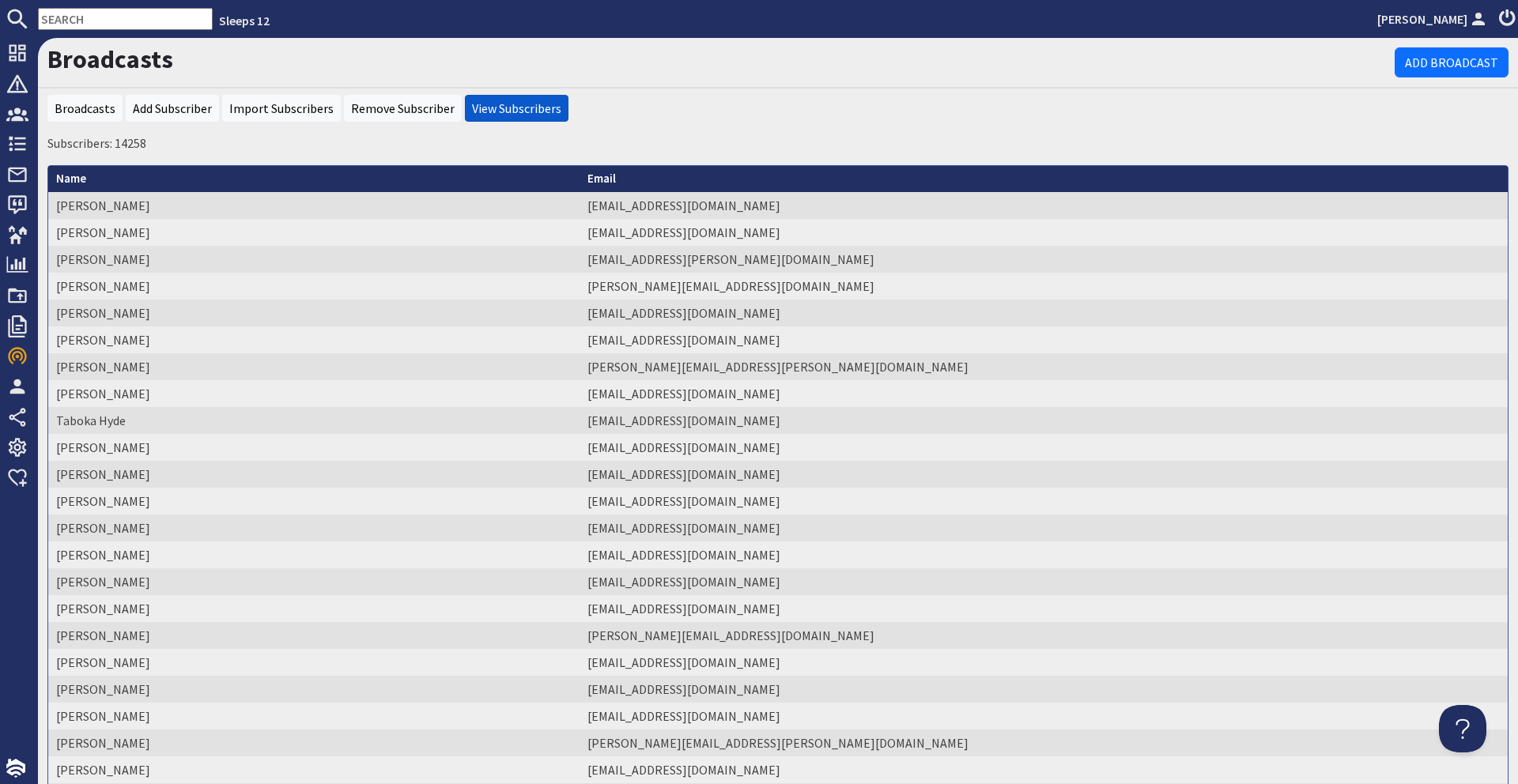
click at [411, 275] on td "[PERSON_NAME]" at bounding box center [313, 286] width 531 height 27
click at [1485, 36] on nav "Sleeps 12 Freddie Vellacott" at bounding box center [759, 18] width 1518 height 38
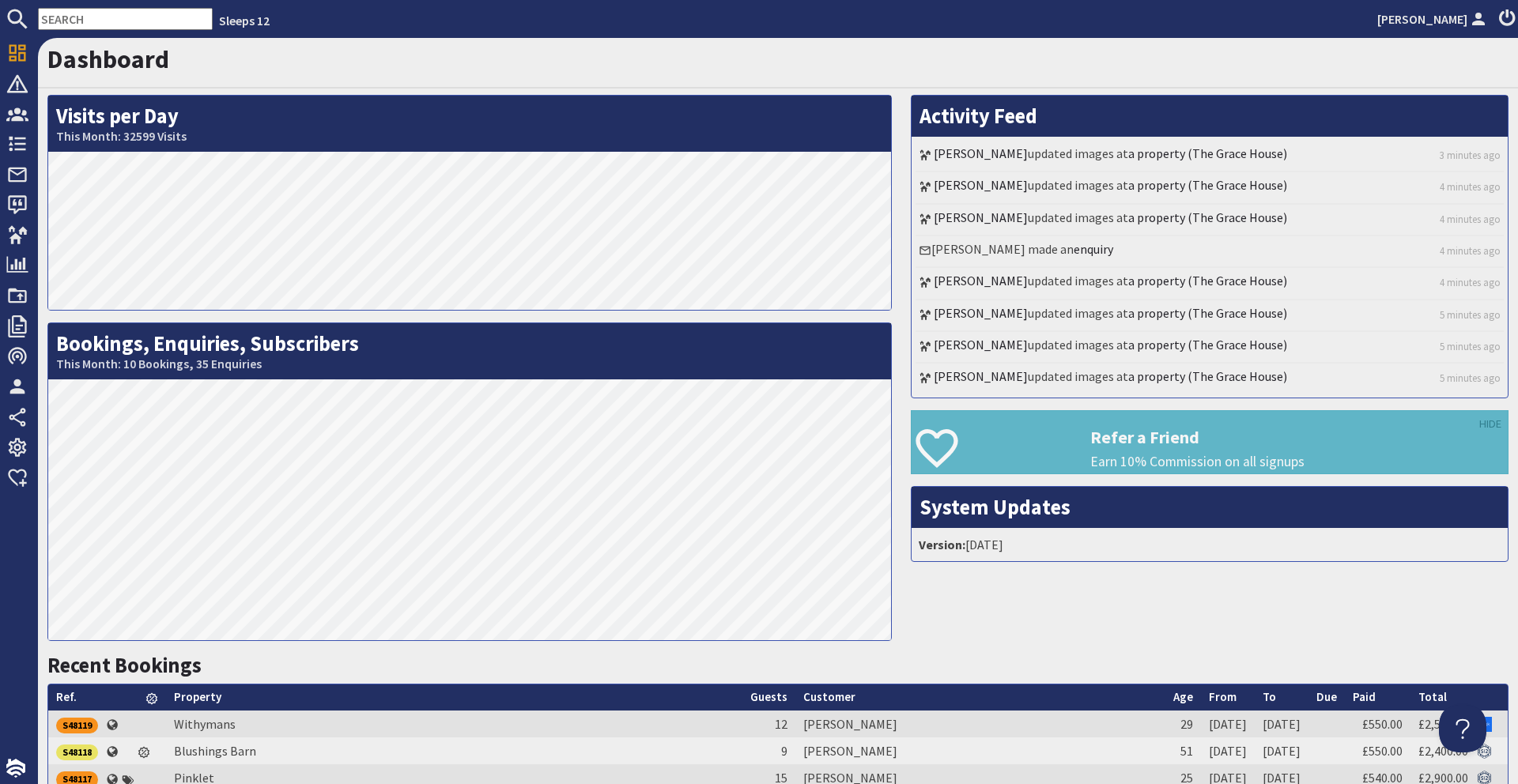
click at [63, 23] on input "text" at bounding box center [125, 18] width 175 height 22
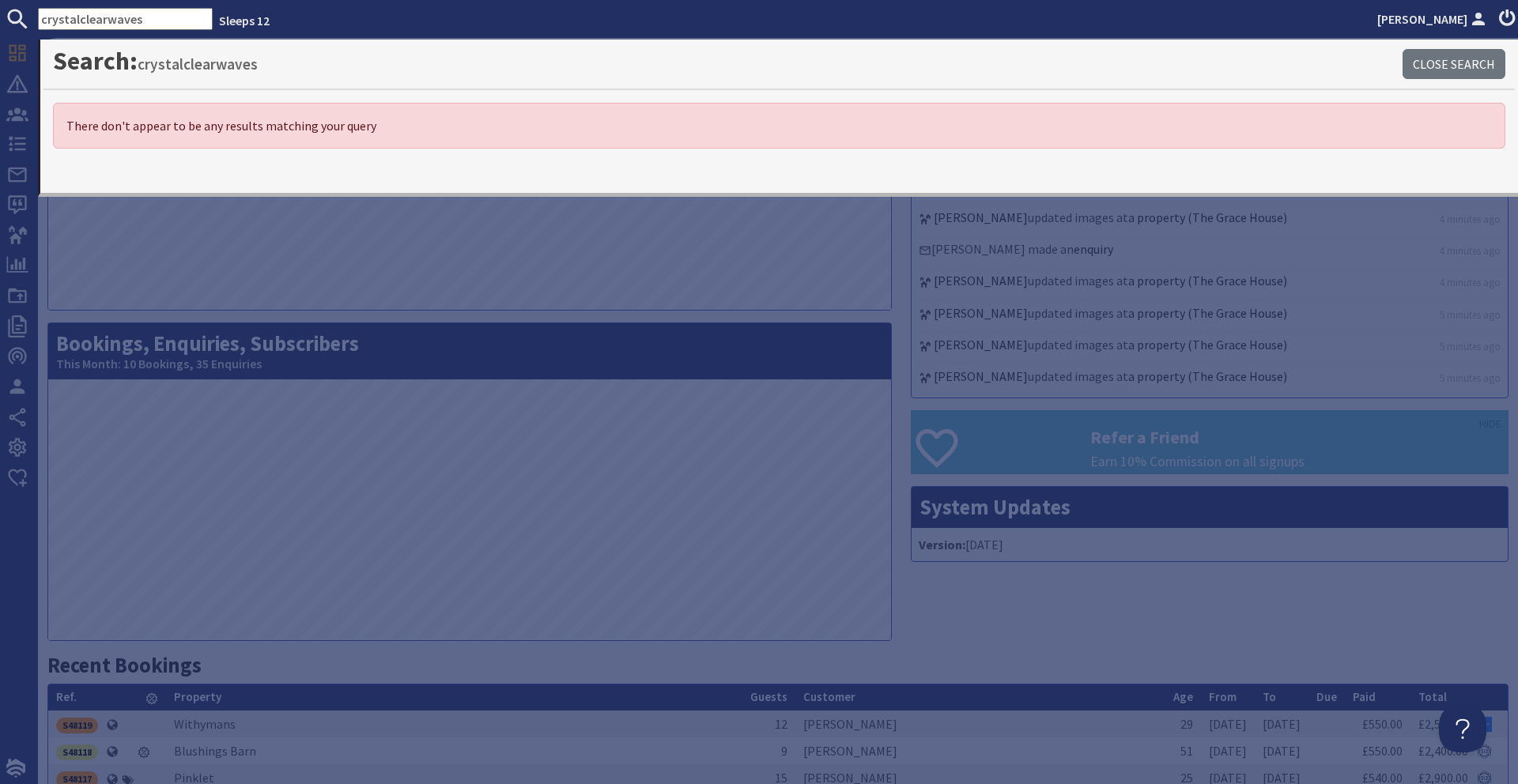
type input "crystalclearwaves"
click at [1401, 68] on h1 "Search: crystalclearwaves" at bounding box center [727, 61] width 1349 height 30
click at [1421, 61] on link "Close Search" at bounding box center [1454, 64] width 102 height 30
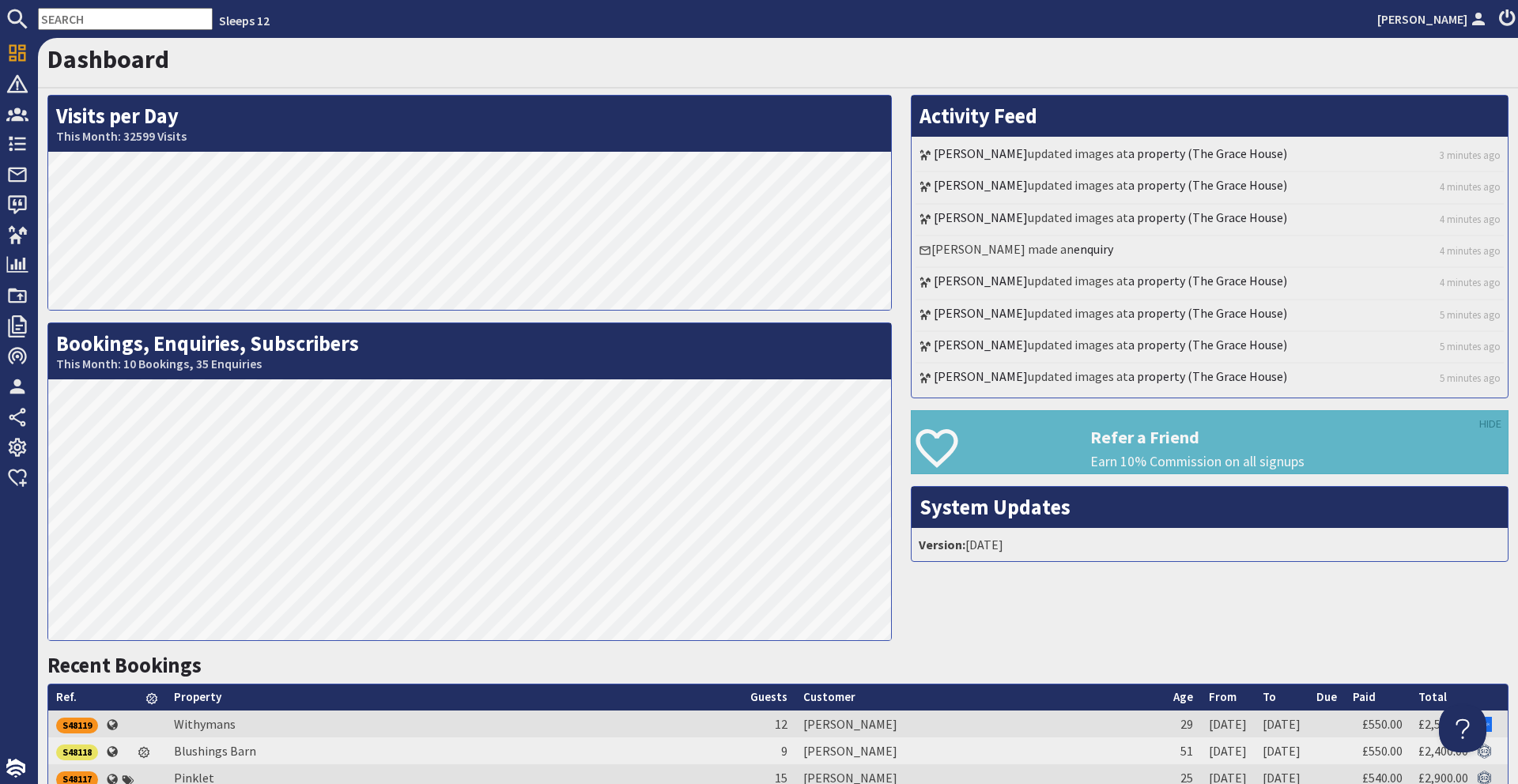
click at [87, 19] on input "text" at bounding box center [125, 18] width 175 height 22
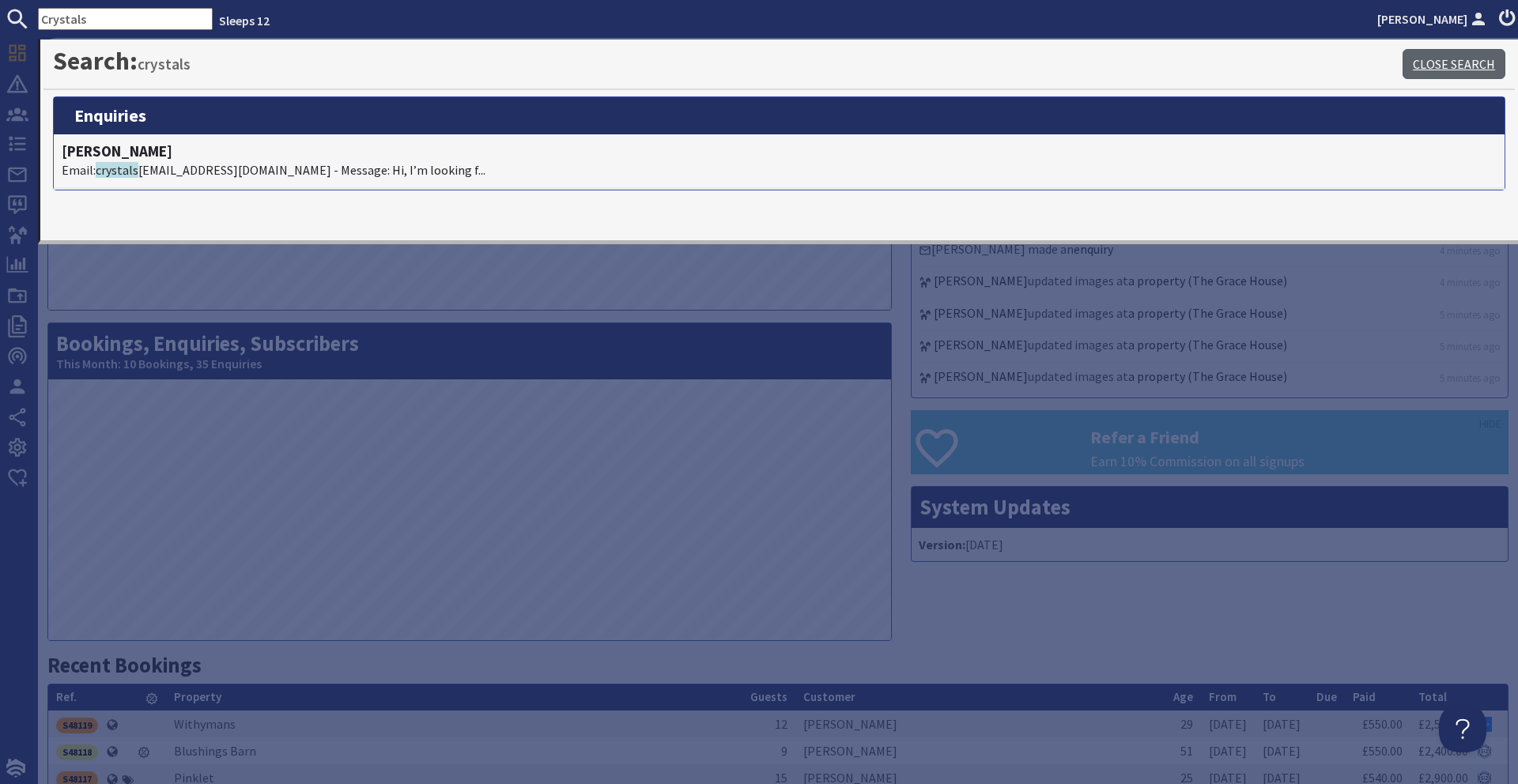
type input "Crystals"
click at [1453, 61] on link "Close Search" at bounding box center [1454, 64] width 102 height 30
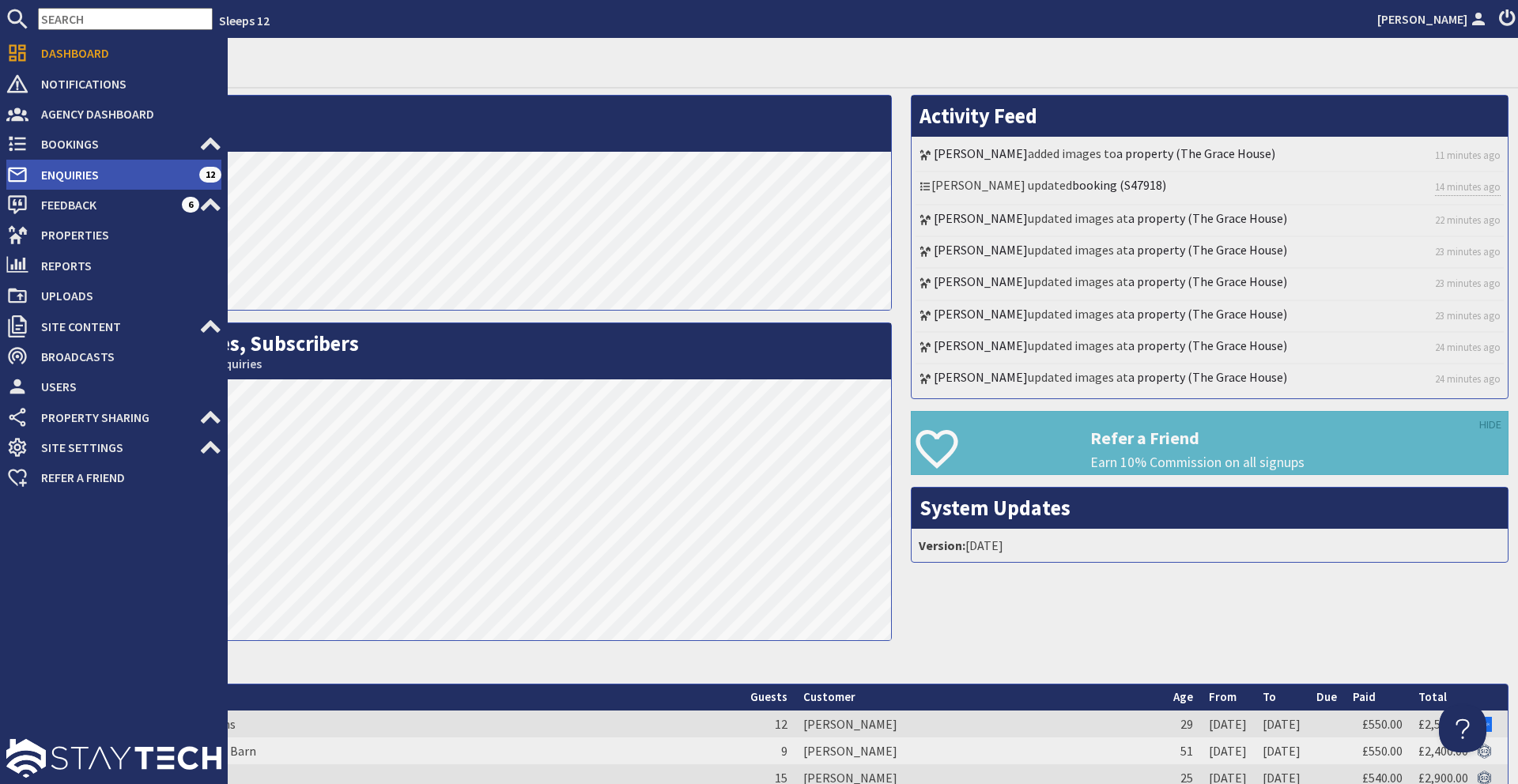
click at [102, 178] on span "Enquiries" at bounding box center [113, 175] width 170 height 25
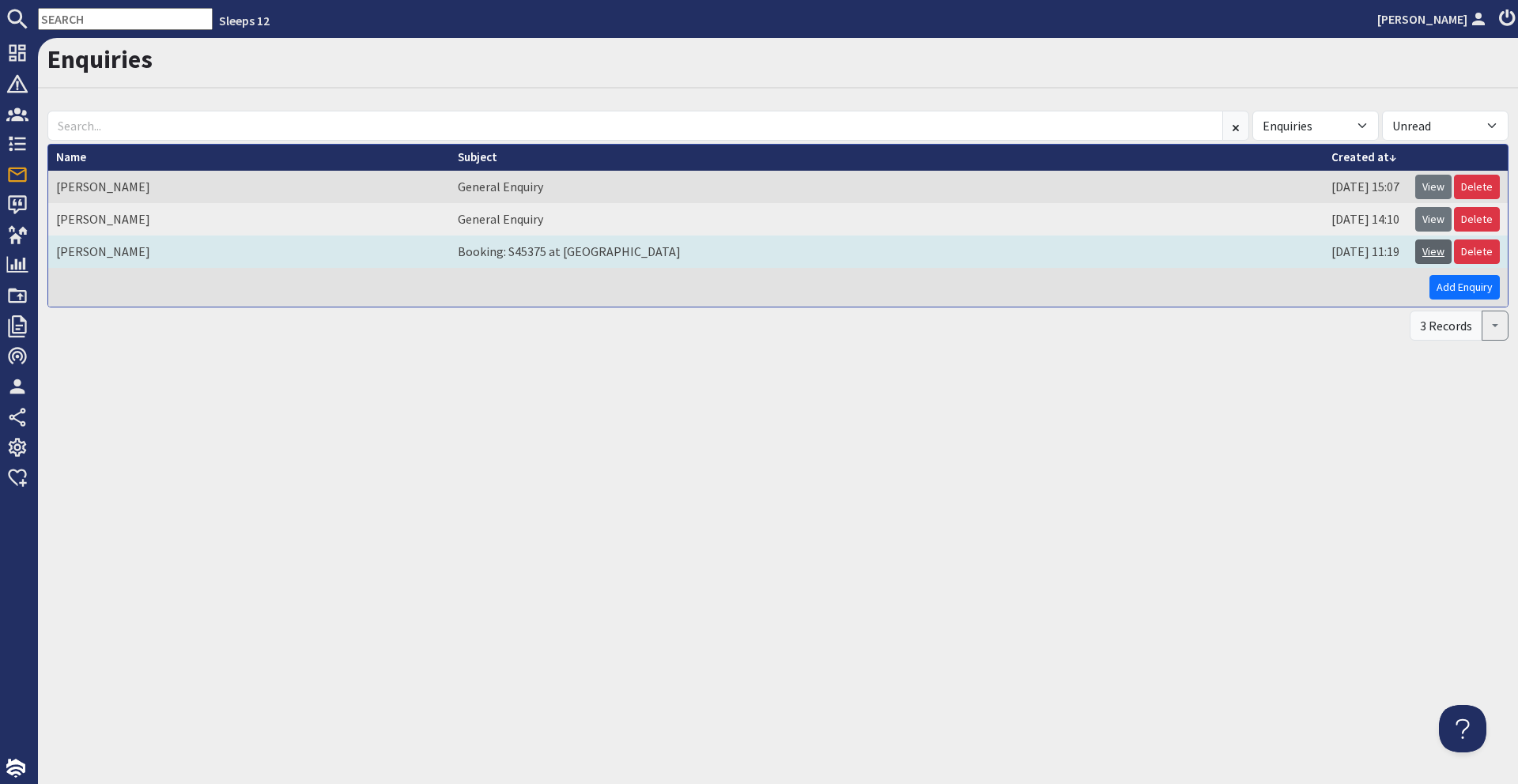
click at [1434, 249] on link "View" at bounding box center [1433, 251] width 36 height 24
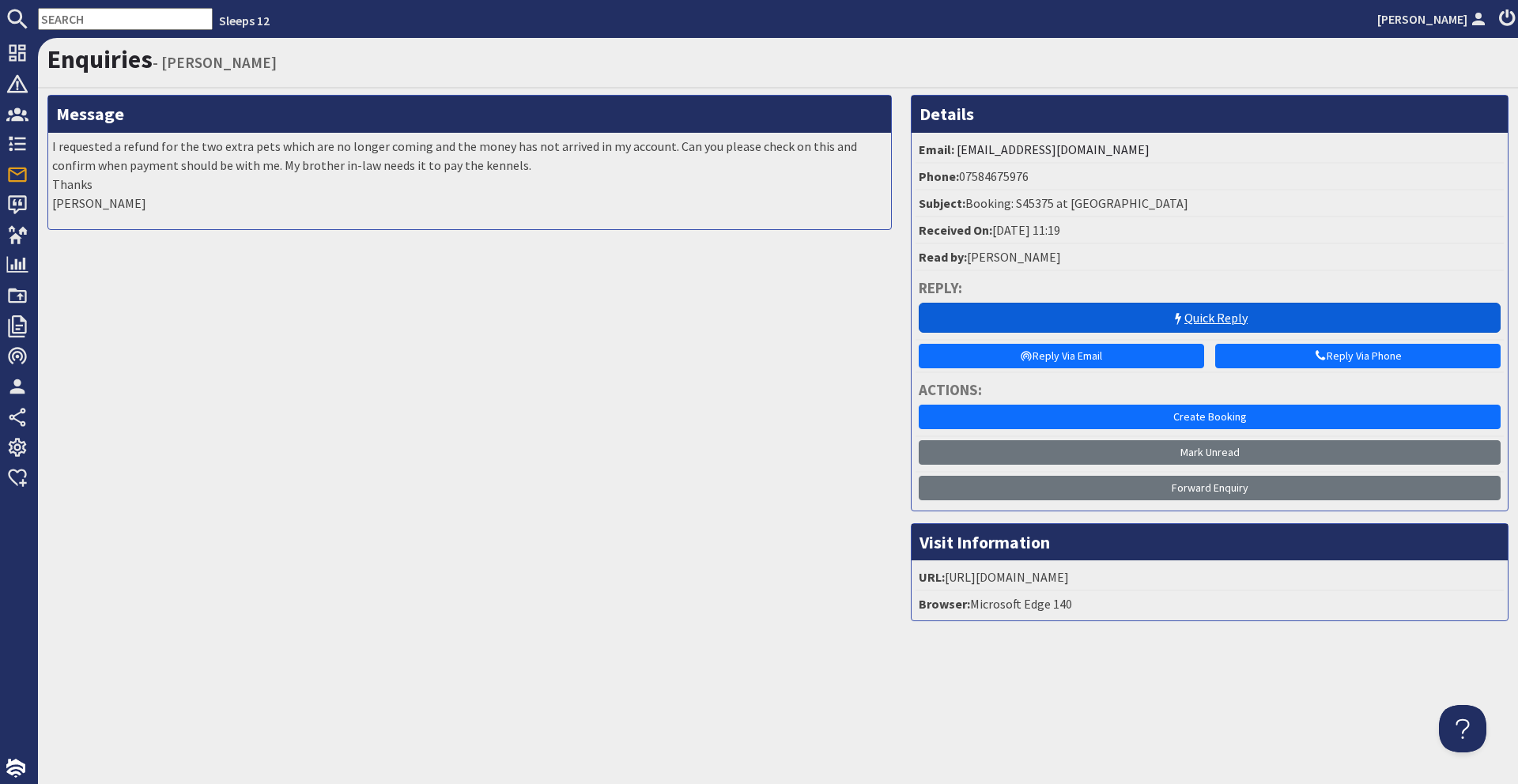
click at [1026, 316] on link "Quick Reply" at bounding box center [1209, 318] width 582 height 30
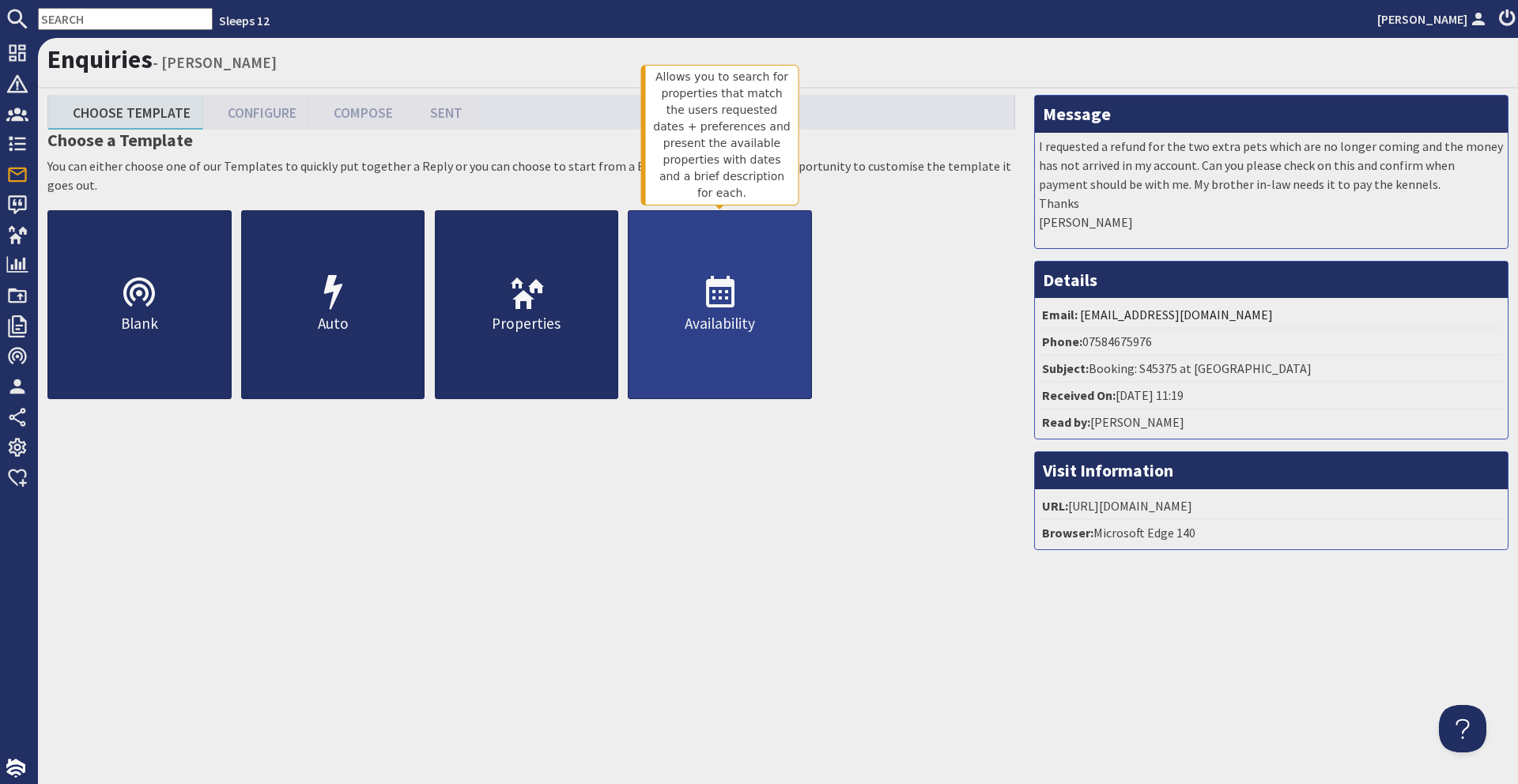
click at [681, 327] on p "Availability" at bounding box center [720, 323] width 183 height 23
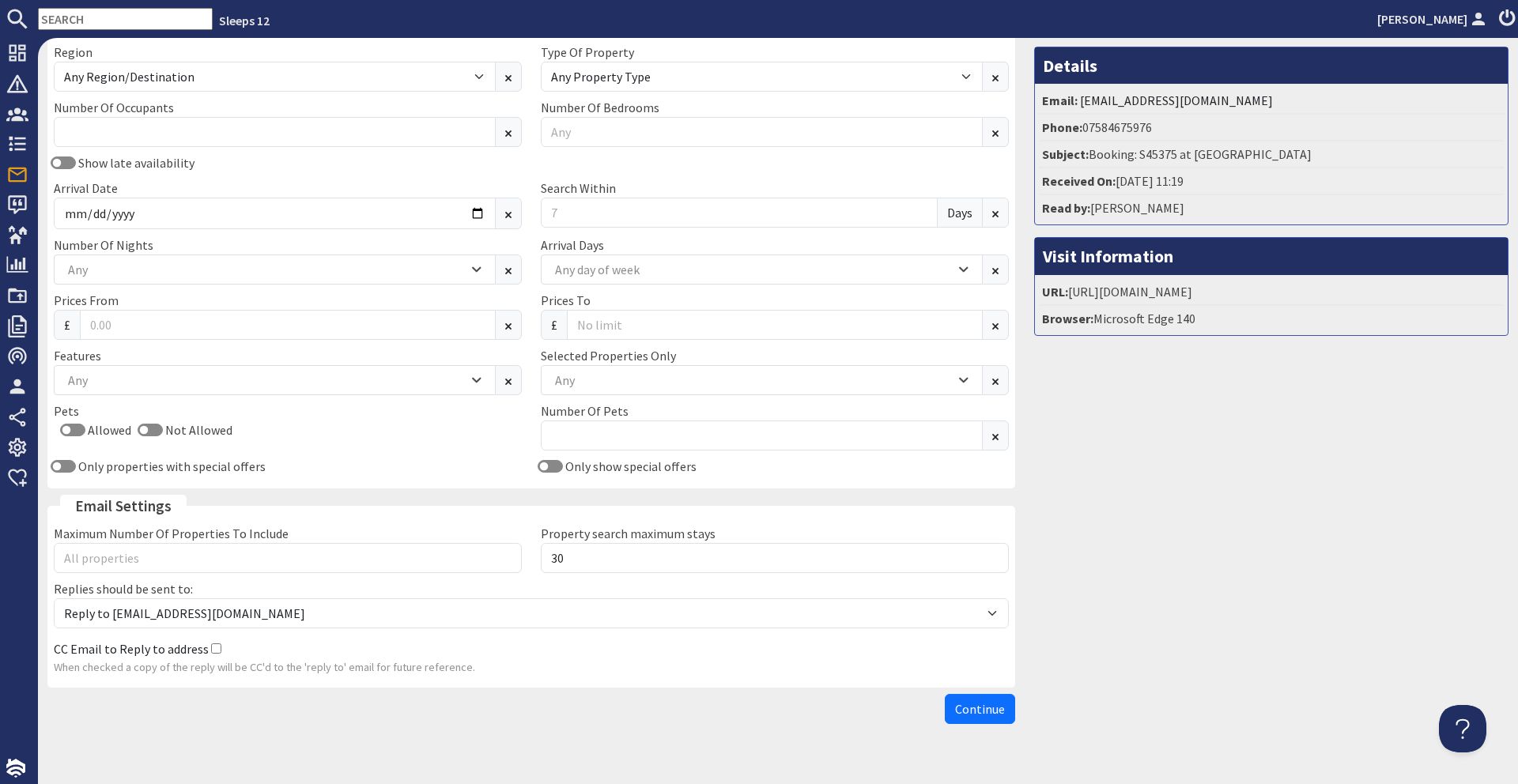
scroll to position [222, 0]
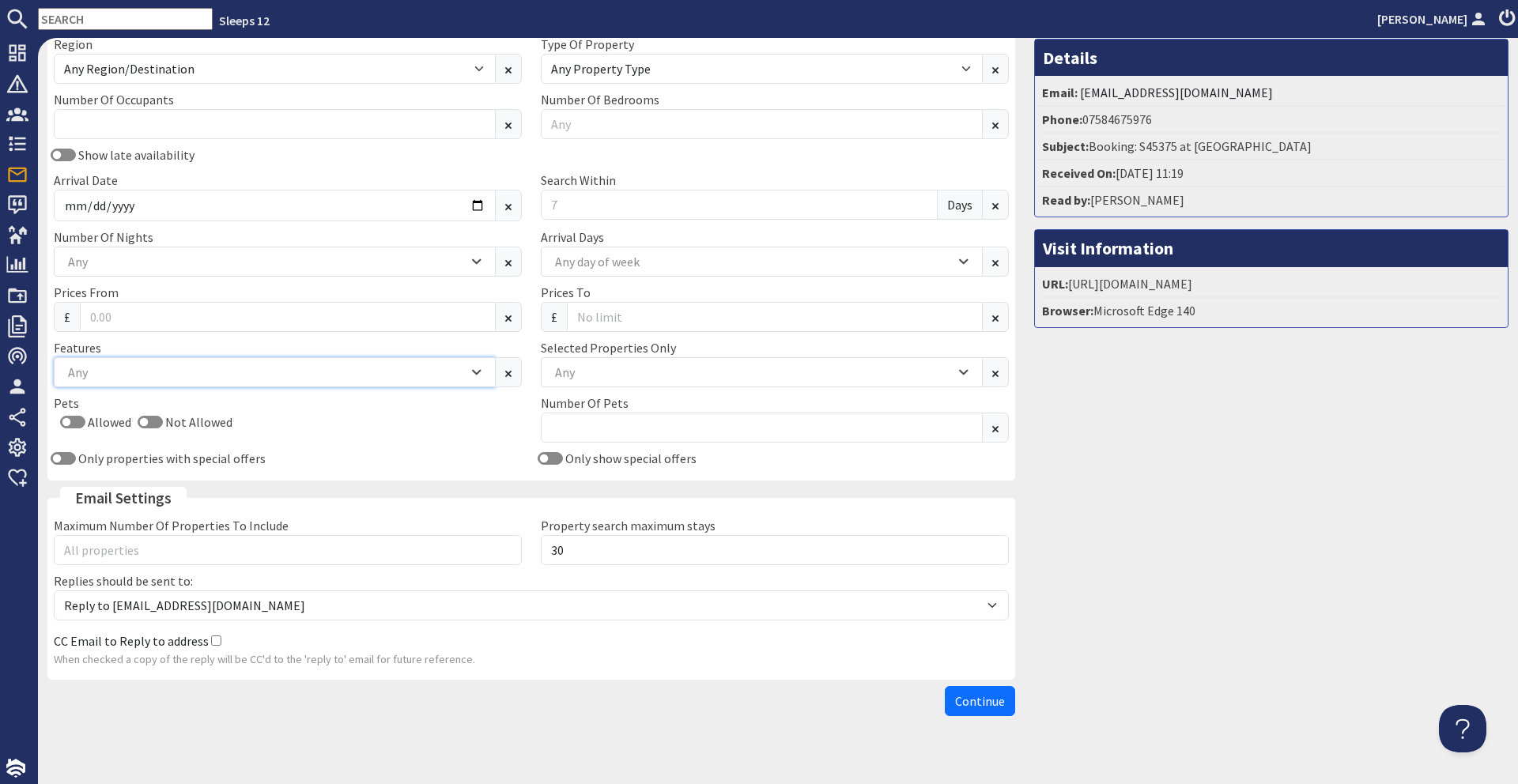
click at [209, 358] on div "Any" at bounding box center [275, 373] width 442 height 30
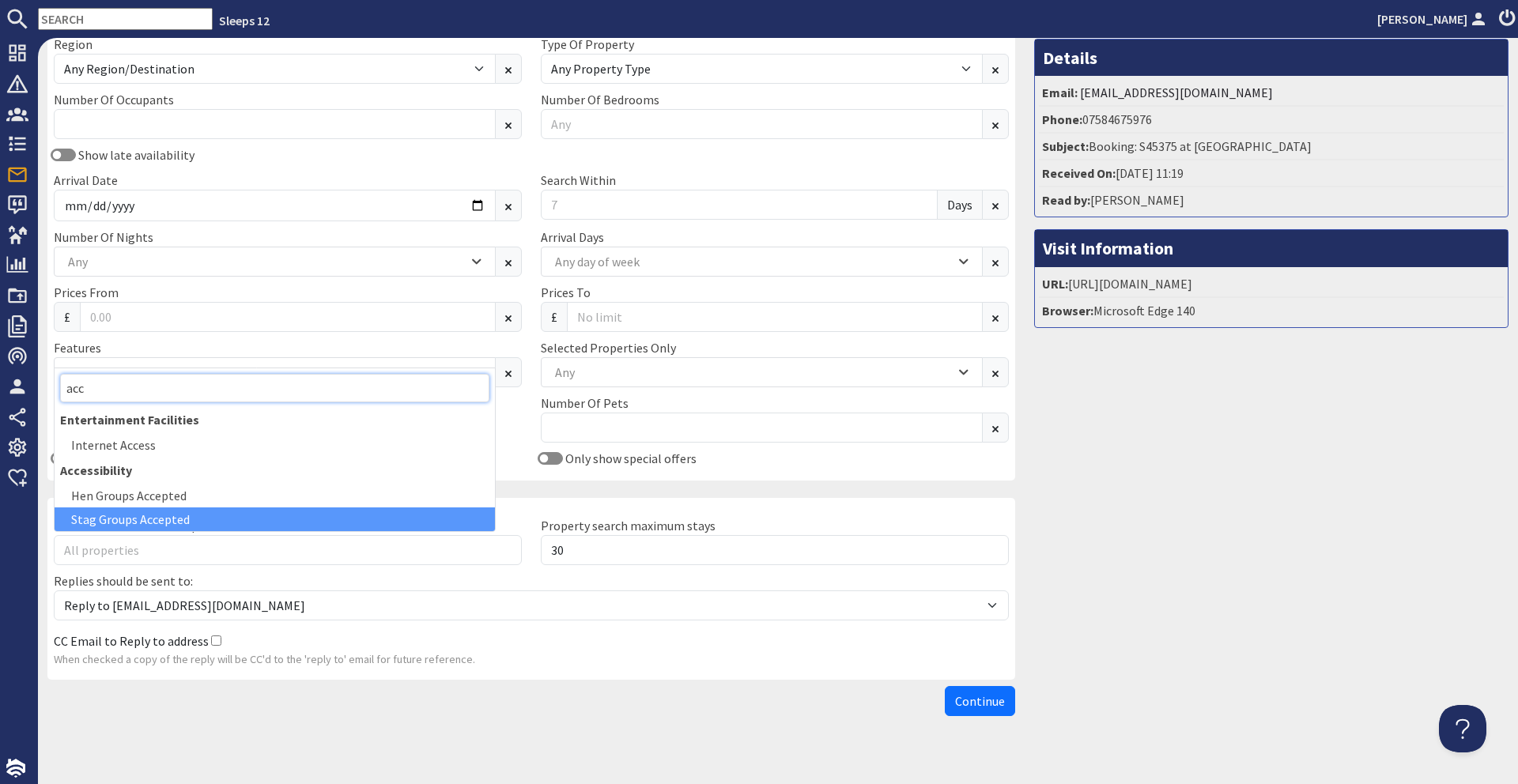
type input "acc"
click at [165, 530] on div "Stag Groups Accepted" at bounding box center [275, 520] width 441 height 24
click at [165, 367] on div "Combobox" at bounding box center [166, 372] width 14 height 10
click at [468, 358] on div "Any" at bounding box center [275, 373] width 442 height 30
click at [502, 358] on button at bounding box center [508, 373] width 27 height 30
